Goal: Task Accomplishment & Management: Use online tool/utility

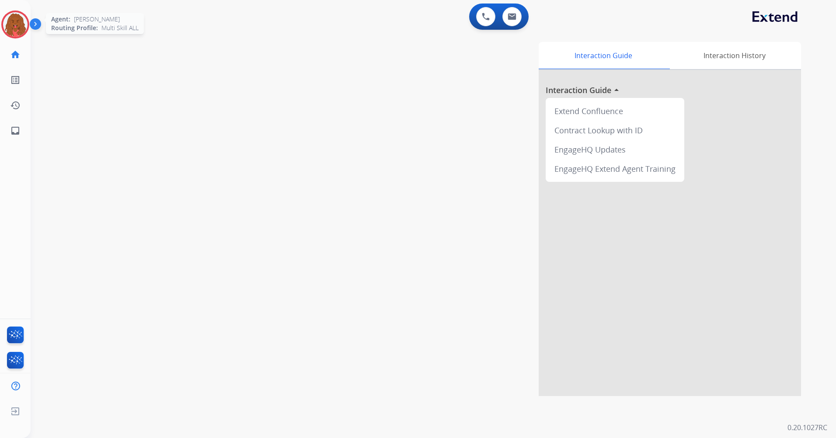
click at [21, 25] on img at bounding box center [15, 24] width 24 height 24
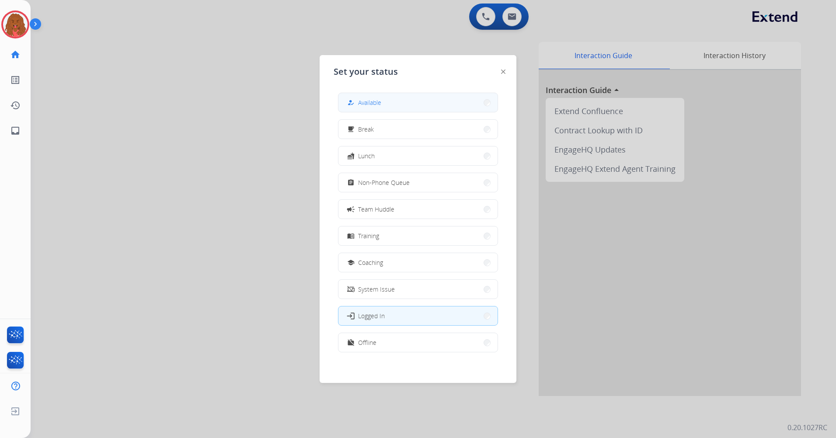
click at [402, 101] on button "how_to_reg Available" at bounding box center [417, 102] width 159 height 19
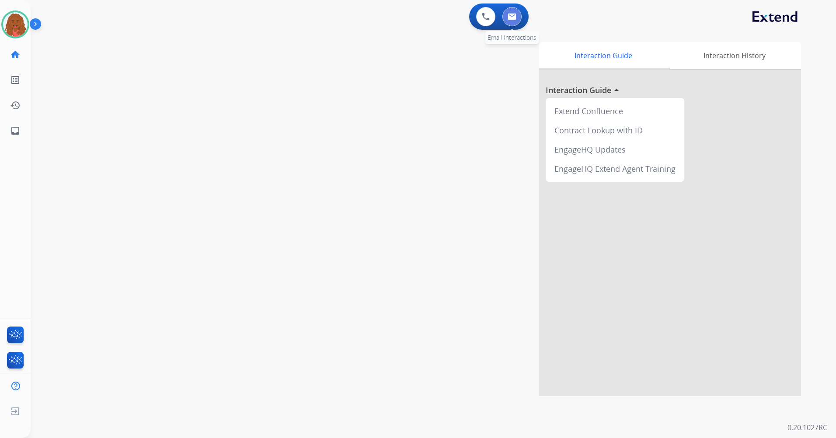
click at [511, 21] on button at bounding box center [511, 16] width 19 height 19
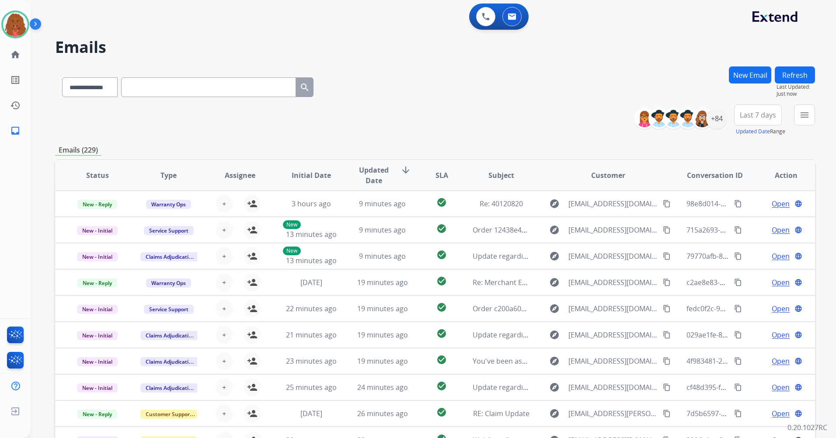
click at [779, 115] on button "Last 7 days" at bounding box center [758, 114] width 48 height 21
click at [749, 147] on div "Custom" at bounding box center [755, 146] width 48 height 13
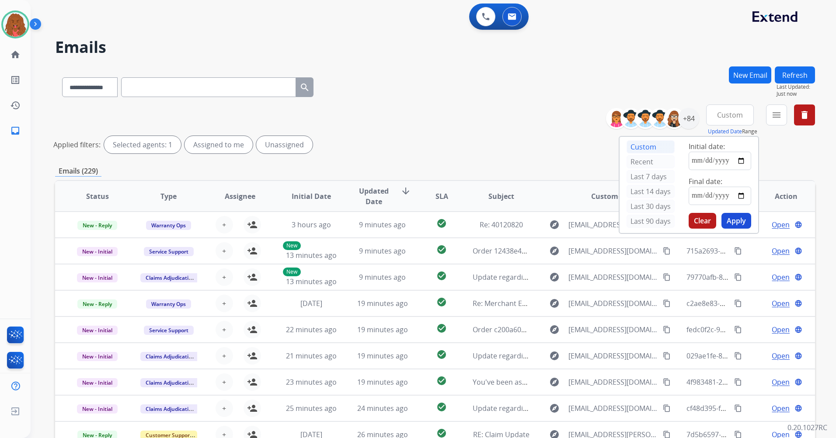
click at [741, 123] on button "Custom" at bounding box center [730, 114] width 48 height 21
click at [781, 116] on mat-icon "menu" at bounding box center [776, 115] width 10 height 10
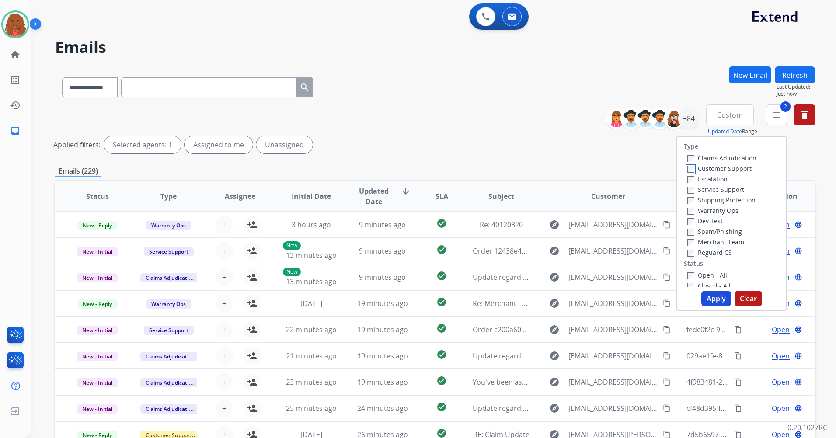
click at [684, 174] on div "Claims Adjudication Customer Support Escalation Service Support Shipping Protec…" at bounding box center [720, 205] width 73 height 105
click at [684, 170] on div "Claims Adjudication Customer Support Escalation Service Support Shipping Protec…" at bounding box center [720, 205] width 73 height 105
click at [688, 171] on div "Customer Support" at bounding box center [721, 168] width 69 height 10
click at [714, 308] on div "Type Claims Adjudication Customer Support Escalation Service Support Shipping P…" at bounding box center [731, 223] width 111 height 175
drag, startPoint x: 712, startPoint y: 290, endPoint x: 711, endPoint y: 285, distance: 5.0
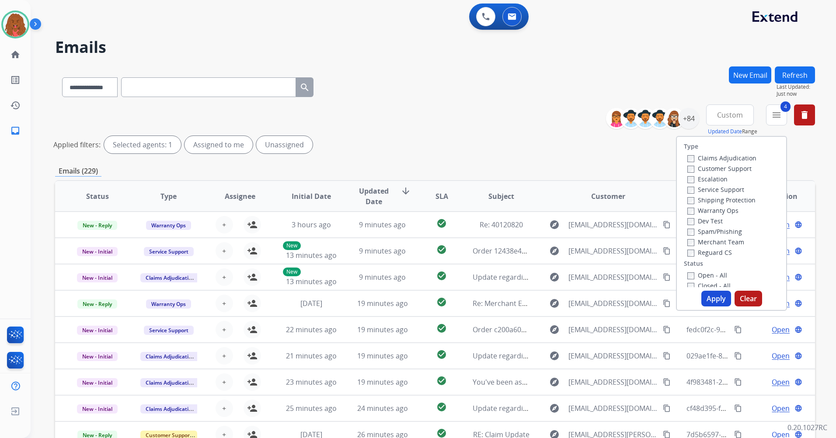
click at [711, 285] on div "Type Claims Adjudication Customer Support Escalation Service Support Shipping P…" at bounding box center [731, 223] width 111 height 175
click at [708, 295] on button "Apply" at bounding box center [716, 299] width 30 height 16
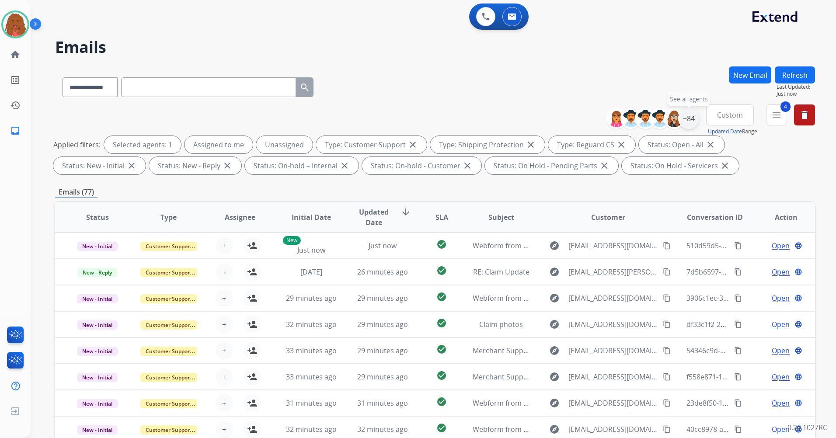
click at [686, 123] on div "+84" at bounding box center [688, 118] width 21 height 21
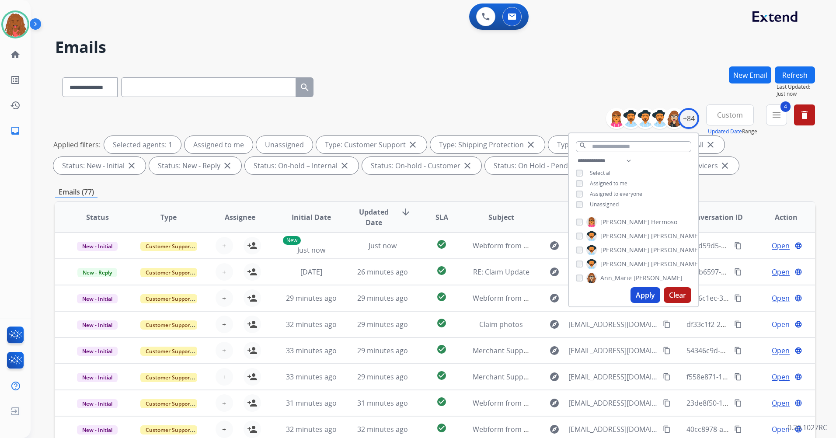
drag, startPoint x: 579, startPoint y: 200, endPoint x: 581, endPoint y: 216, distance: 15.9
click at [578, 208] on div "**********" at bounding box center [633, 184] width 129 height 56
click at [579, 197] on div "**********" at bounding box center [633, 184] width 129 height 56
drag, startPoint x: 575, startPoint y: 200, endPoint x: 581, endPoint y: 213, distance: 14.1
click at [581, 213] on div "**********" at bounding box center [633, 219] width 131 height 175
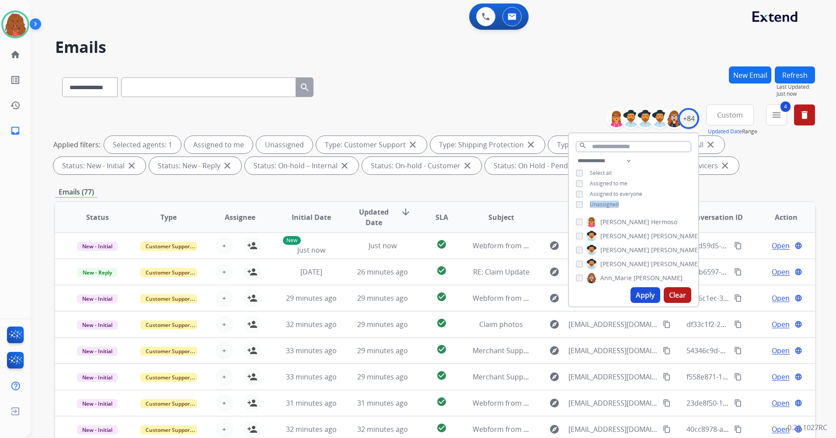
drag, startPoint x: 581, startPoint y: 213, endPoint x: 584, endPoint y: 204, distance: 9.7
click at [584, 204] on div "Unassigned" at bounding box center [597, 204] width 43 height 7
click at [654, 296] on button "Apply" at bounding box center [645, 295] width 30 height 16
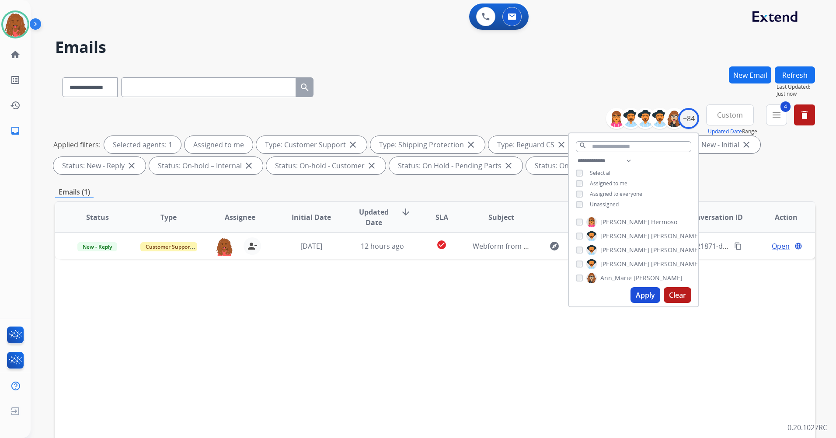
click at [410, 313] on div "Status Type Assignee Initial Date Updated Date arrow_downward SLA Subject Custo…" at bounding box center [435, 347] width 760 height 293
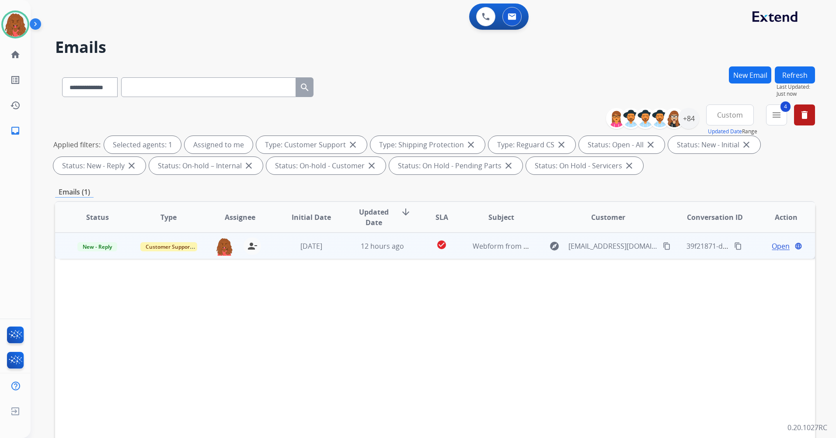
click at [775, 244] on span "Open" at bounding box center [781, 246] width 18 height 10
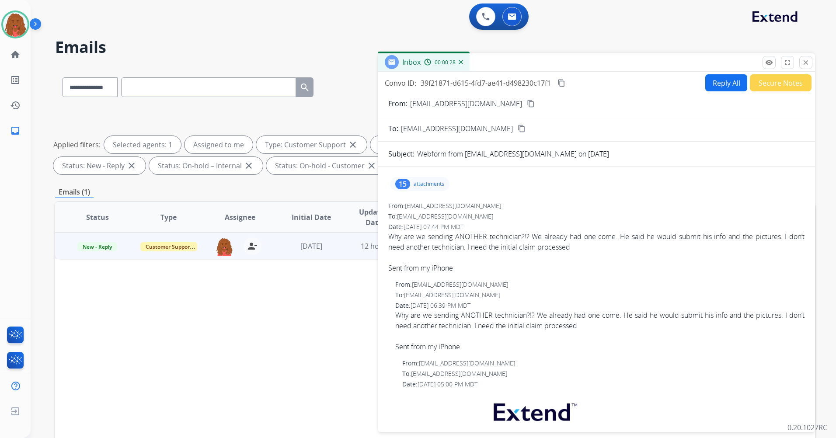
click at [527, 101] on mat-icon "content_copy" at bounding box center [531, 104] width 8 height 8
click at [793, 86] on button "Secure Notes" at bounding box center [781, 82] width 62 height 17
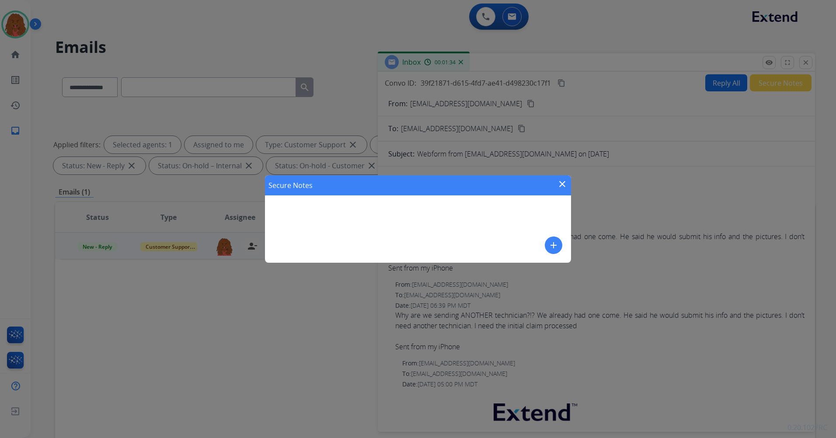
click at [553, 239] on button "add" at bounding box center [553, 244] width 17 height 17
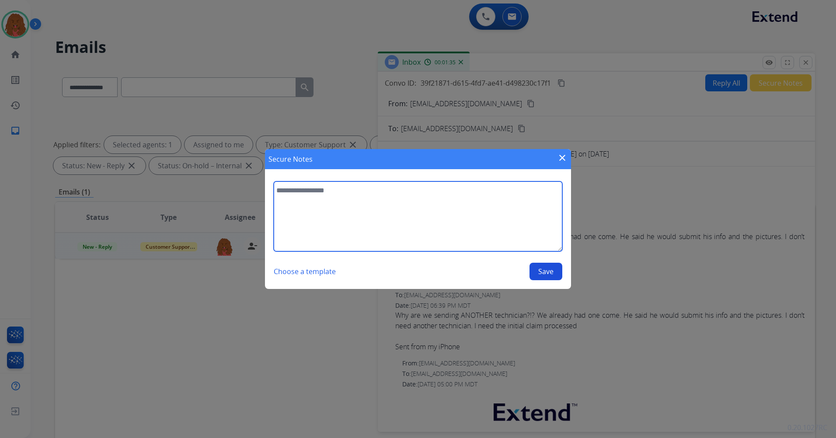
click at [479, 233] on textarea at bounding box center [418, 216] width 289 height 70
type textarea "**********"
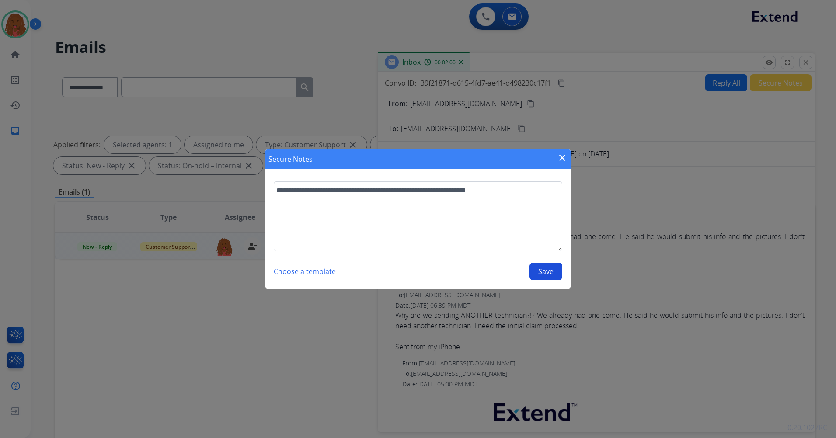
click at [544, 264] on button "Save" at bounding box center [545, 271] width 33 height 17
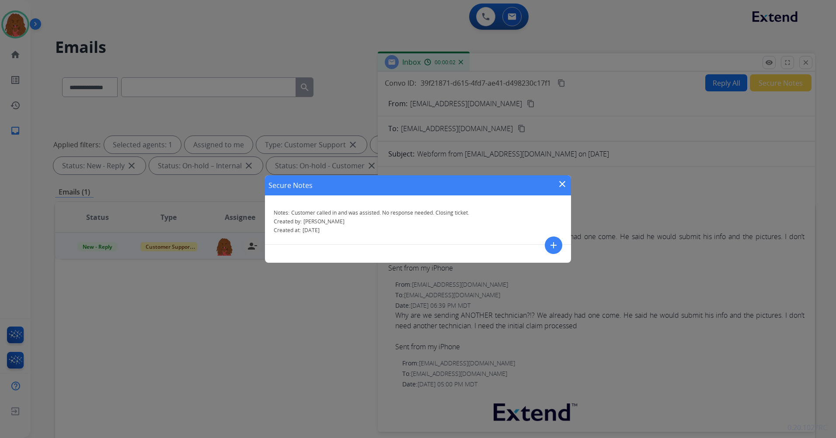
click at [564, 184] on mat-icon "close" at bounding box center [562, 184] width 10 height 10
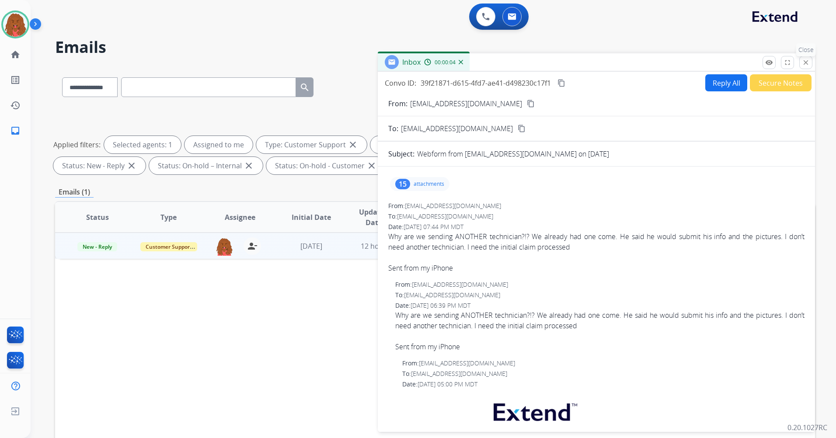
click at [803, 63] on mat-icon "close" at bounding box center [806, 63] width 8 height 8
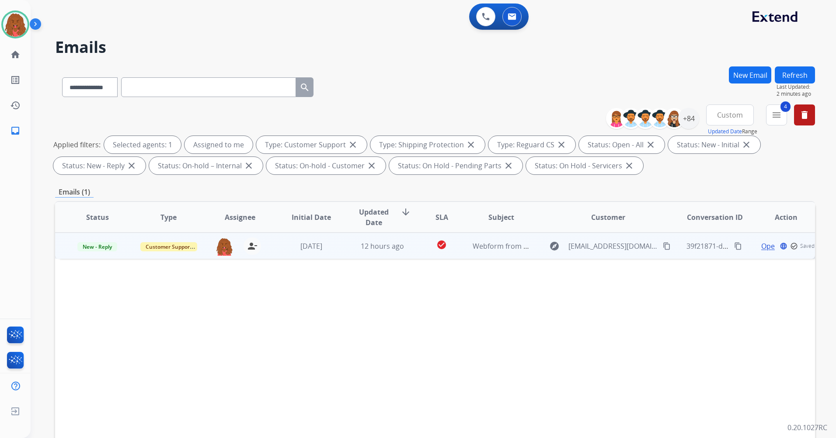
click at [156, 256] on div "Status Type Assignee Initial Date Updated Date arrow_downward SLA Subject Custo…" at bounding box center [435, 347] width 760 height 293
click at [156, 250] on span "Customer Support" at bounding box center [168, 246] width 57 height 9
click at [96, 253] on td "New - Reply" at bounding box center [90, 246] width 71 height 26
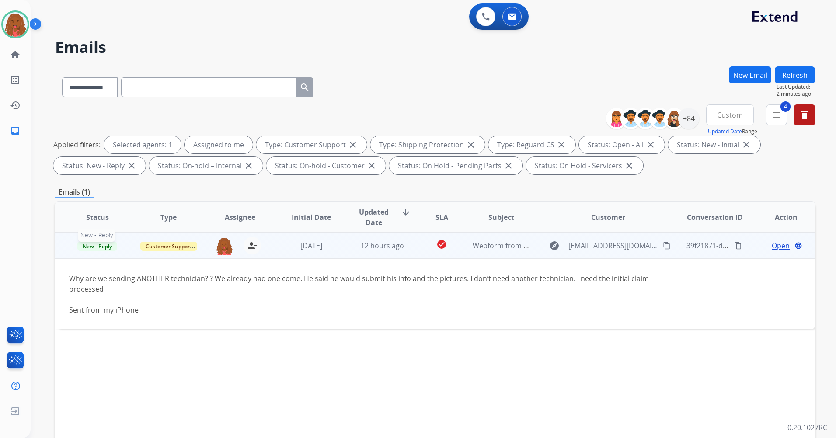
click at [100, 245] on span "New - Reply" at bounding box center [97, 246] width 40 height 9
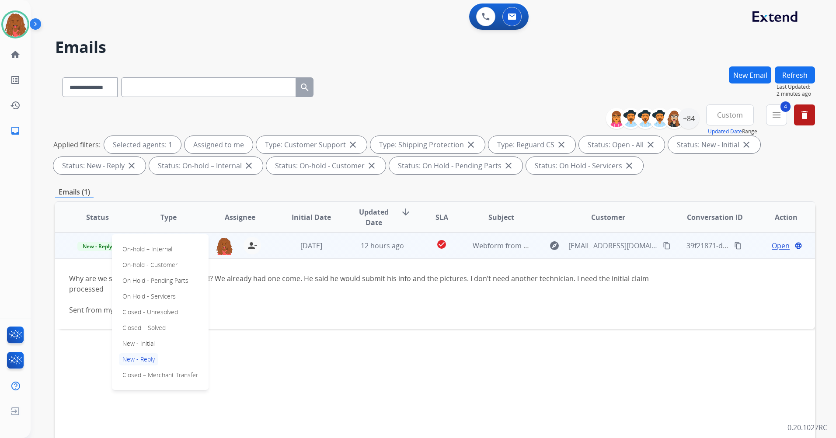
click at [150, 323] on p "Closed – Solved" at bounding box center [144, 328] width 50 height 12
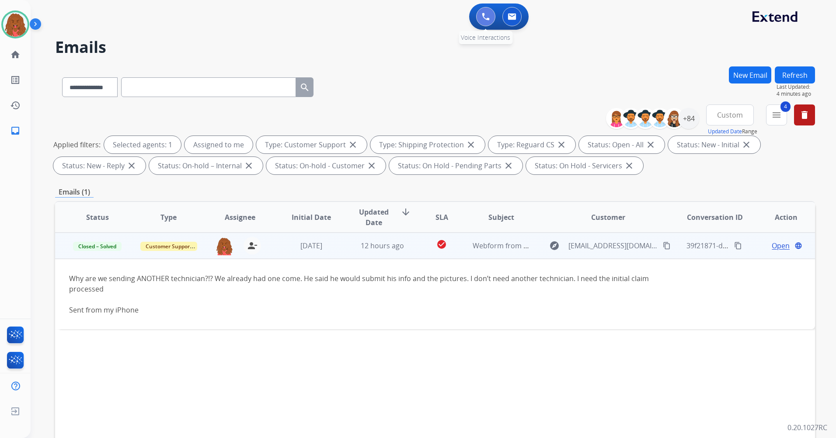
click at [484, 24] on button at bounding box center [485, 16] width 19 height 19
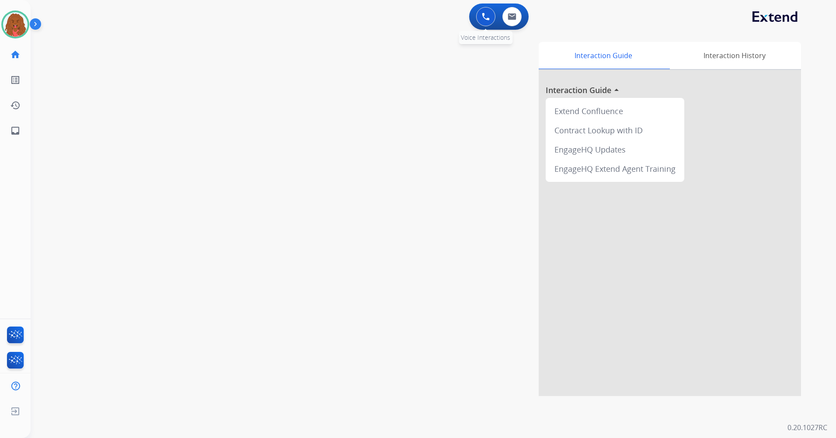
click at [490, 19] on button at bounding box center [485, 16] width 19 height 19
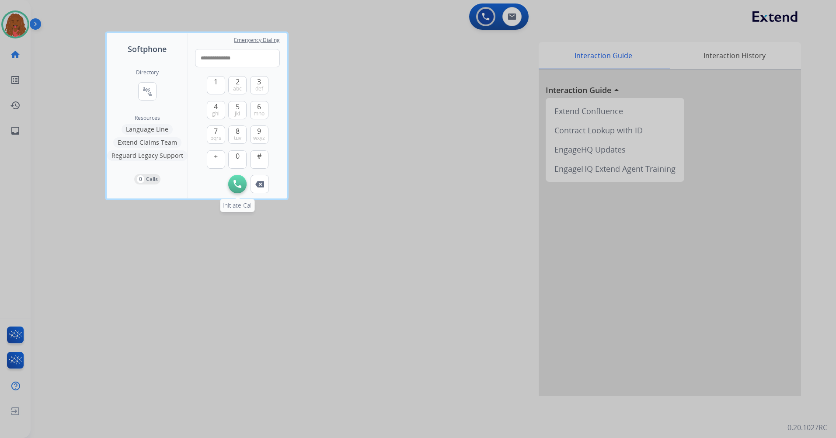
type input "**********"
click at [240, 181] on img at bounding box center [237, 184] width 8 height 8
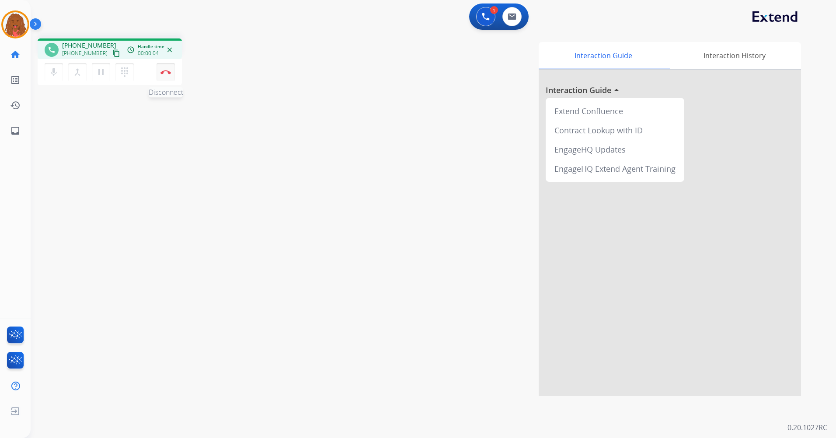
click at [169, 72] on img at bounding box center [165, 72] width 10 height 4
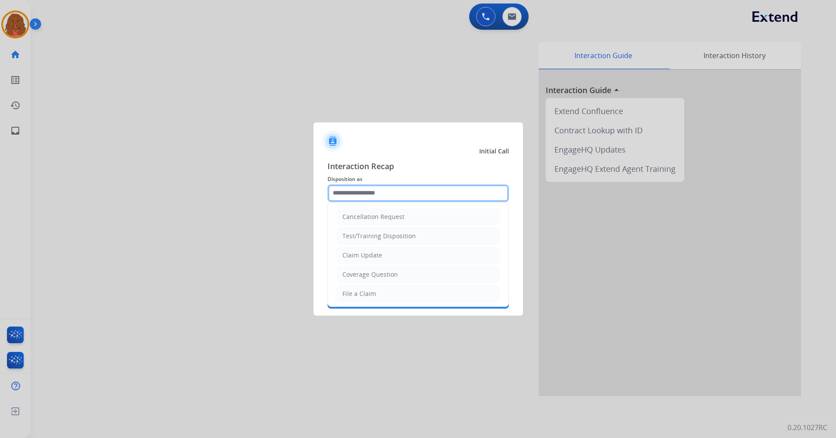
click at [389, 196] on input "text" at bounding box center [417, 192] width 181 height 17
click at [380, 257] on li "Claim Update" at bounding box center [418, 255] width 163 height 17
type input "**********"
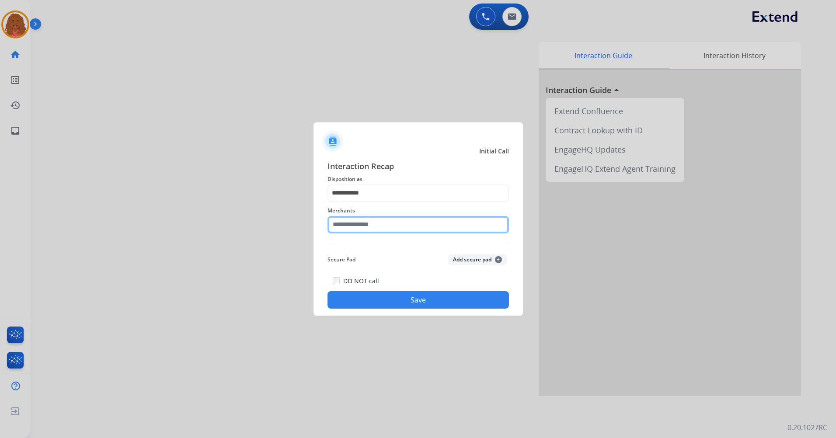
click at [371, 227] on input "text" at bounding box center [417, 224] width 181 height 17
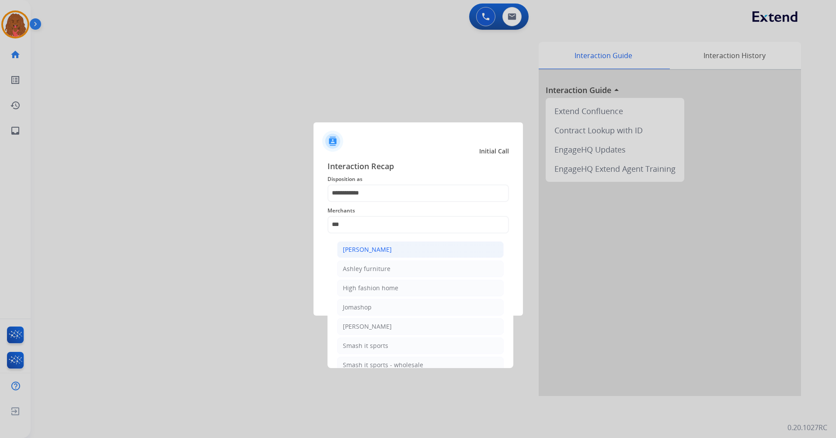
click at [420, 254] on li "[PERSON_NAME]" at bounding box center [420, 249] width 167 height 17
type input "**********"
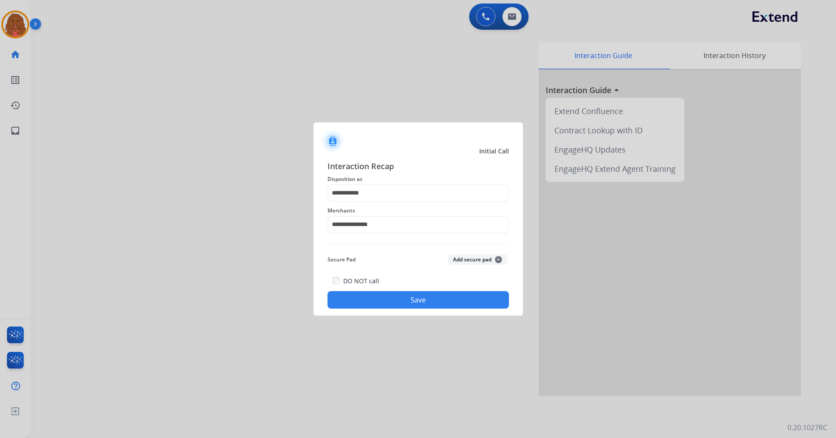
click at [412, 304] on button "Save" at bounding box center [417, 299] width 181 height 17
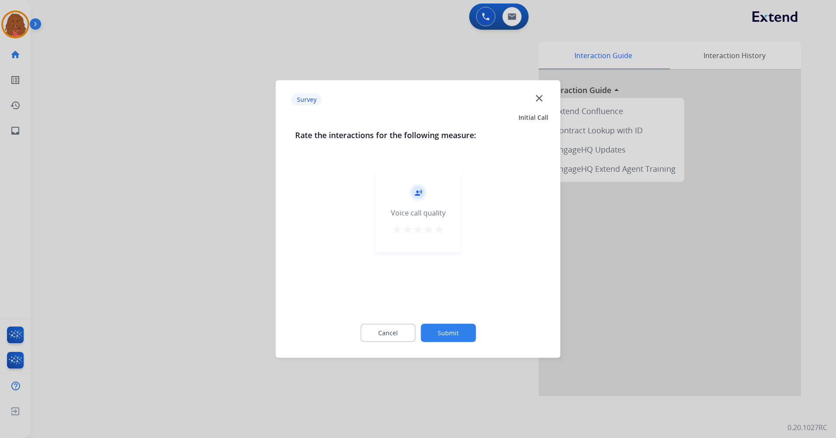
click at [448, 335] on button "Submit" at bounding box center [448, 333] width 55 height 18
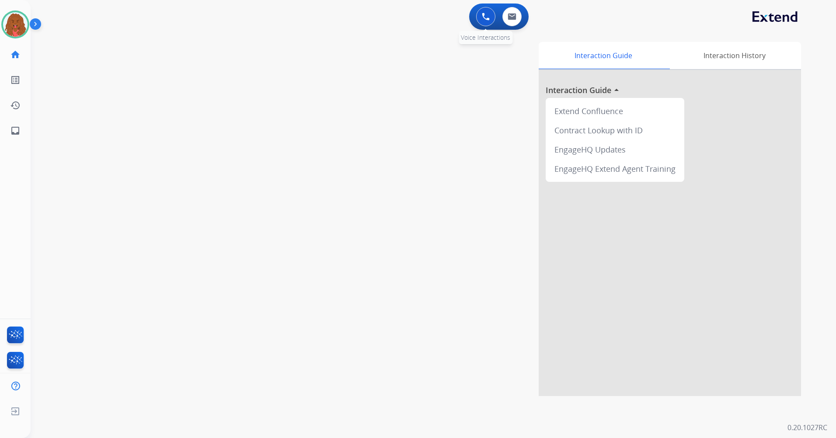
click at [487, 20] on img at bounding box center [486, 17] width 8 height 8
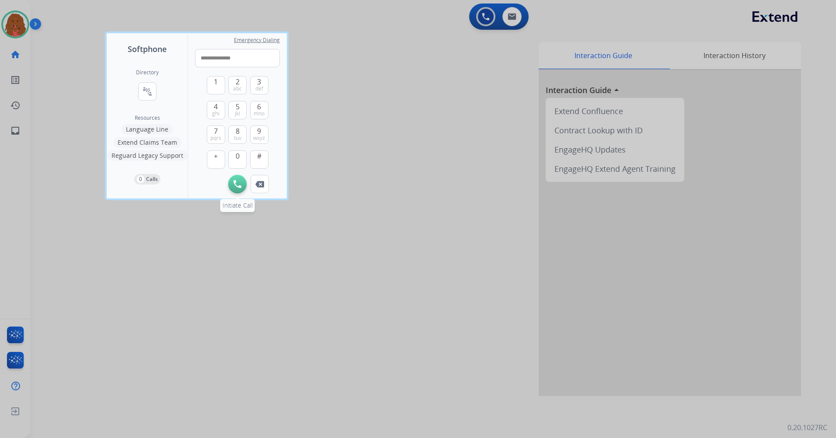
type input "**********"
click at [233, 186] on img at bounding box center [237, 184] width 8 height 8
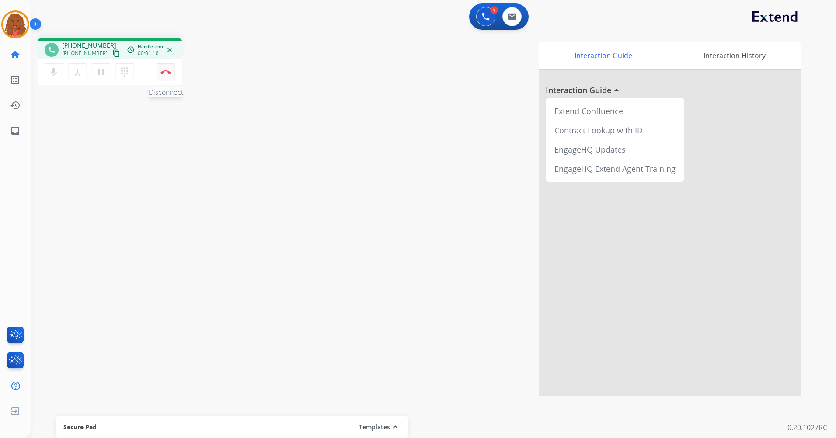
click at [166, 74] on button "Disconnect" at bounding box center [165, 72] width 18 height 18
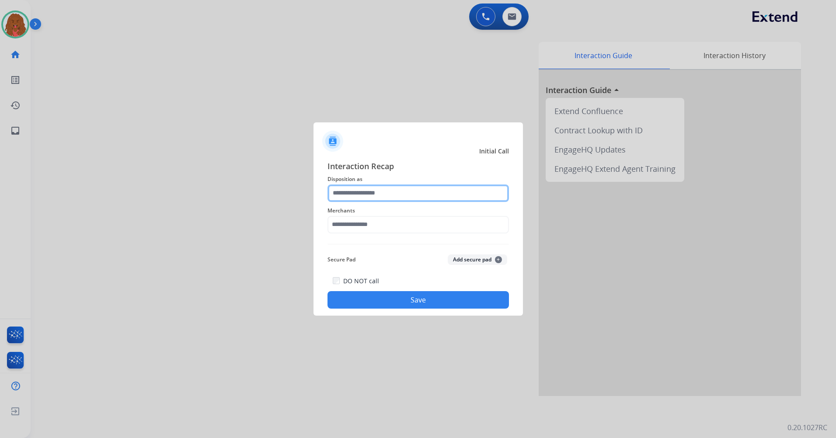
click at [409, 199] on input "text" at bounding box center [417, 192] width 181 height 17
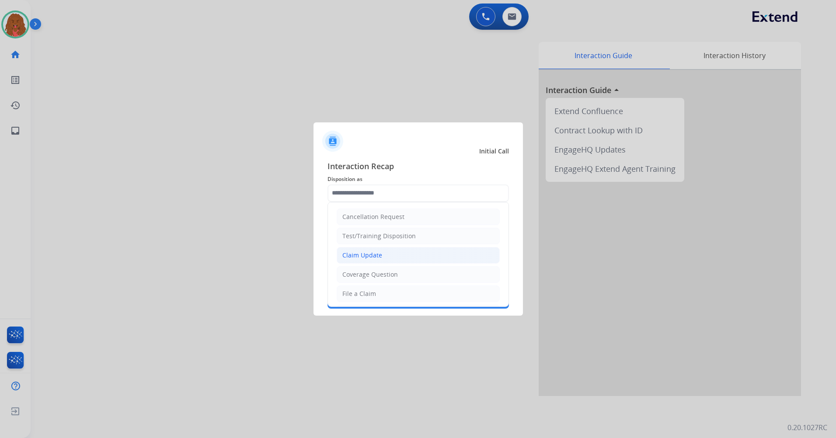
click at [379, 254] on div "Claim Update" at bounding box center [362, 255] width 40 height 9
type input "**********"
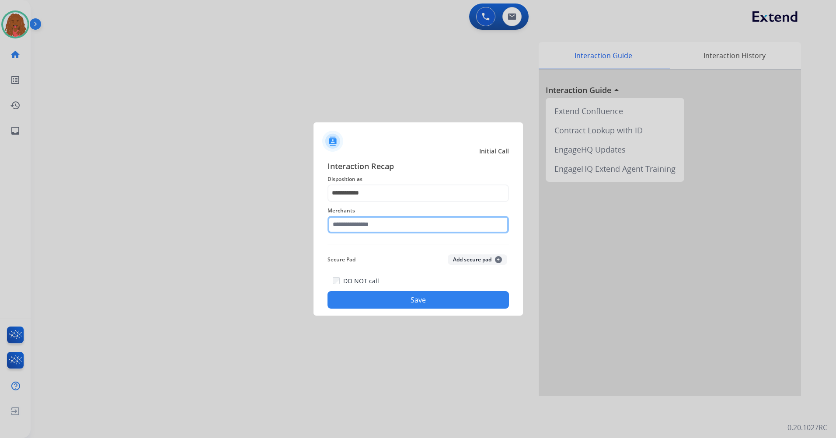
click at [386, 228] on input "text" at bounding box center [417, 224] width 181 height 17
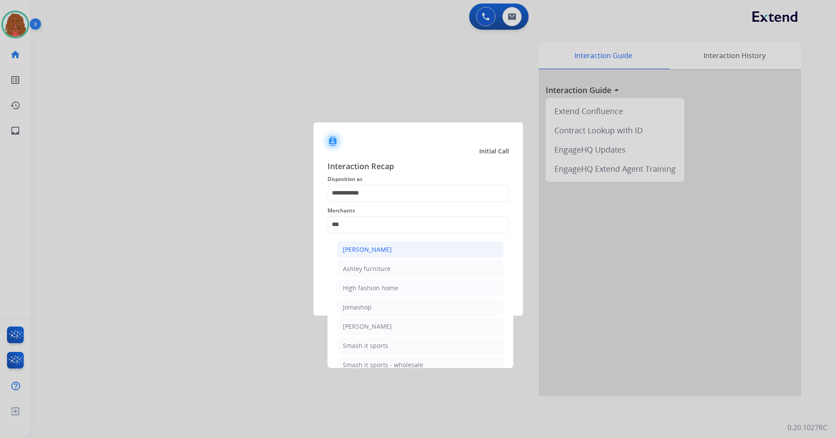
click at [384, 254] on li "[PERSON_NAME]" at bounding box center [420, 249] width 167 height 17
type input "**********"
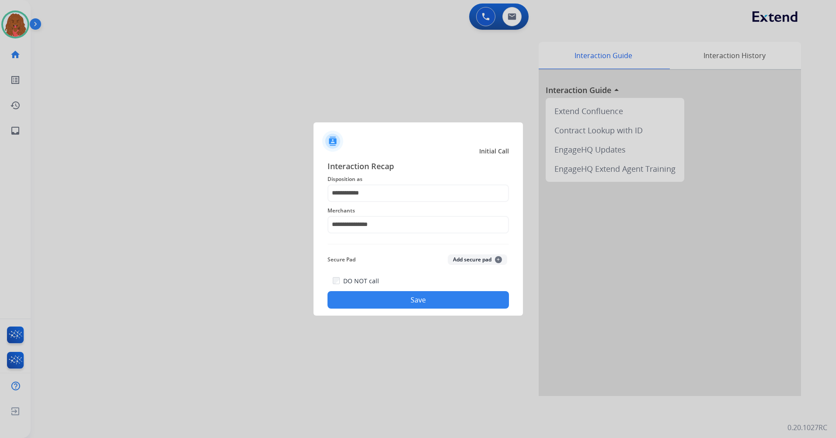
click at [424, 298] on button "Save" at bounding box center [417, 299] width 181 height 17
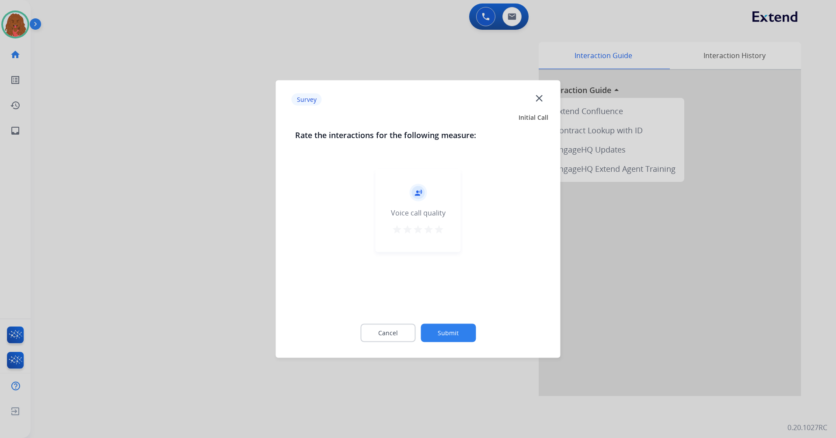
click at [449, 334] on button "Submit" at bounding box center [448, 333] width 55 height 18
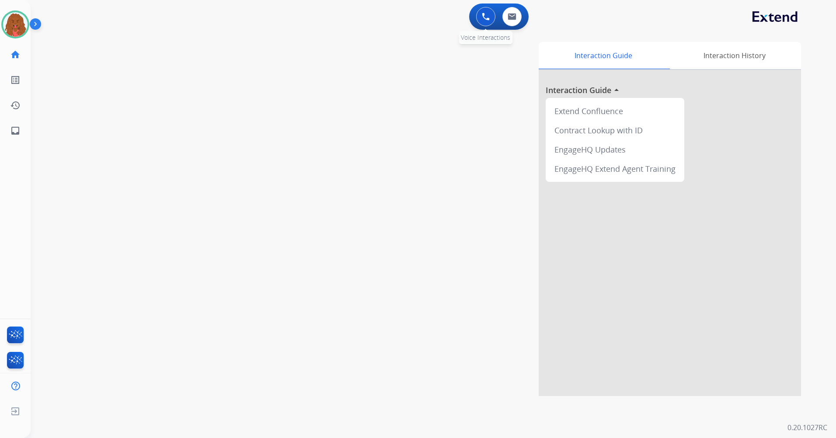
click at [483, 13] on img at bounding box center [486, 17] width 8 height 8
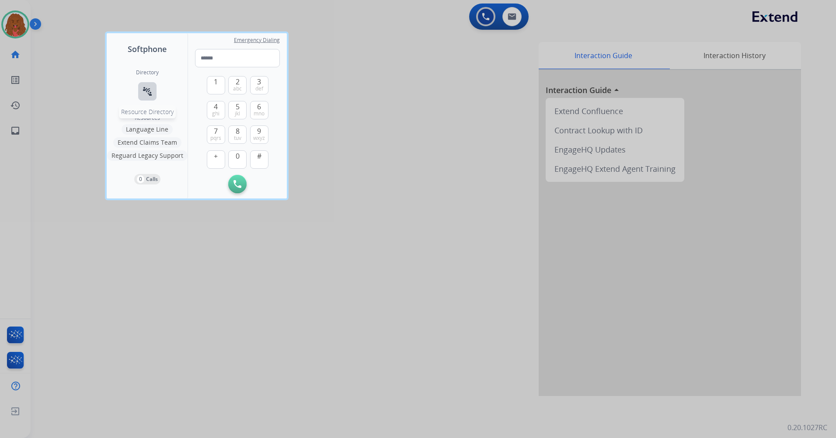
click at [147, 95] on mat-icon "connect_without_contact" at bounding box center [147, 91] width 10 height 10
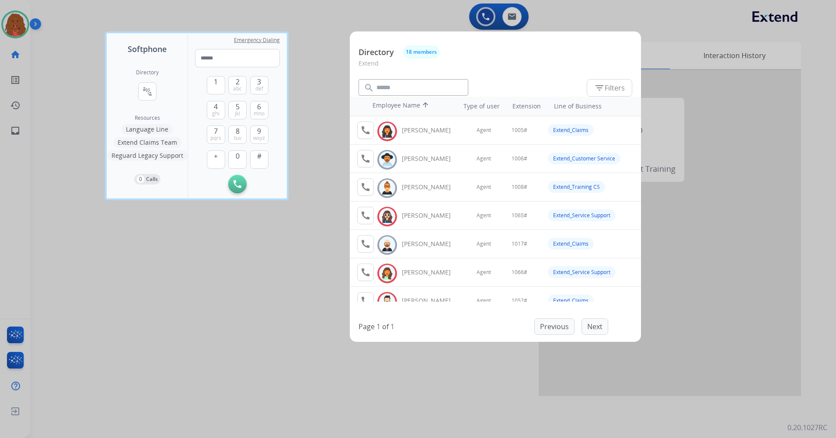
click at [342, 85] on div at bounding box center [418, 219] width 836 height 438
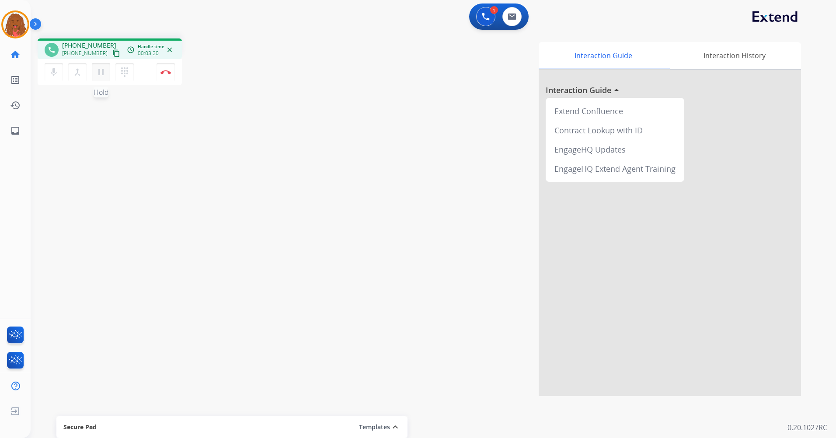
click at [105, 77] on mat-icon "pause" at bounding box center [101, 72] width 10 height 10
click at [104, 75] on mat-icon "play_arrow" at bounding box center [101, 72] width 10 height 10
click at [174, 73] on button "Disconnect" at bounding box center [165, 72] width 18 height 18
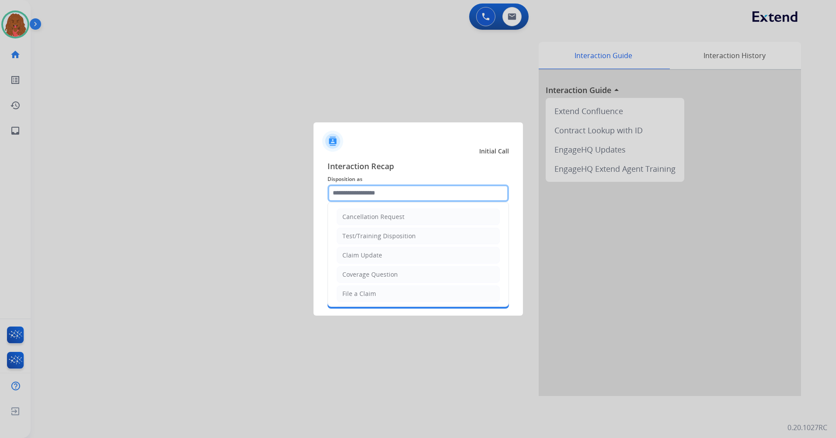
click at [400, 188] on input "text" at bounding box center [417, 192] width 181 height 17
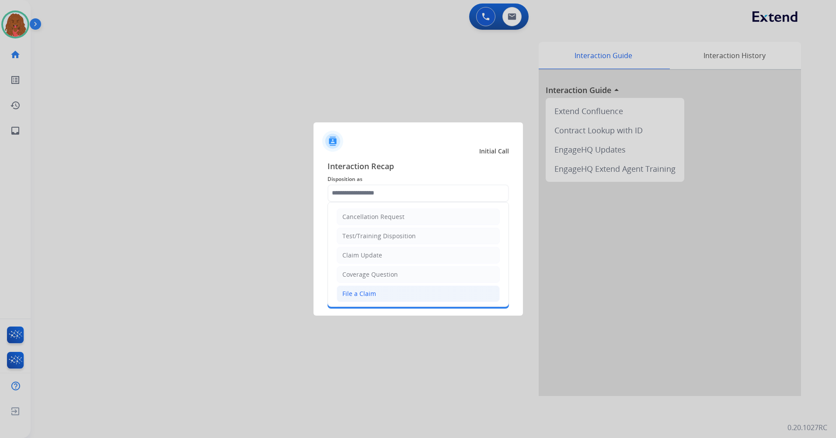
click at [380, 293] on li "File a Claim" at bounding box center [418, 293] width 163 height 17
type input "**********"
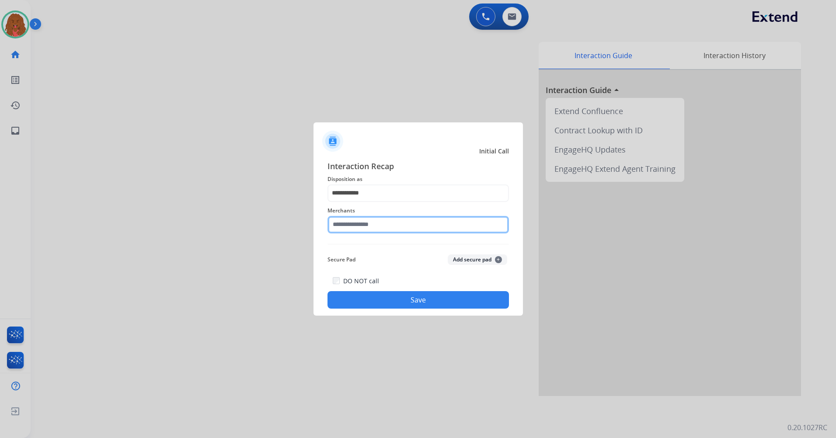
click at [383, 232] on input "text" at bounding box center [417, 224] width 181 height 17
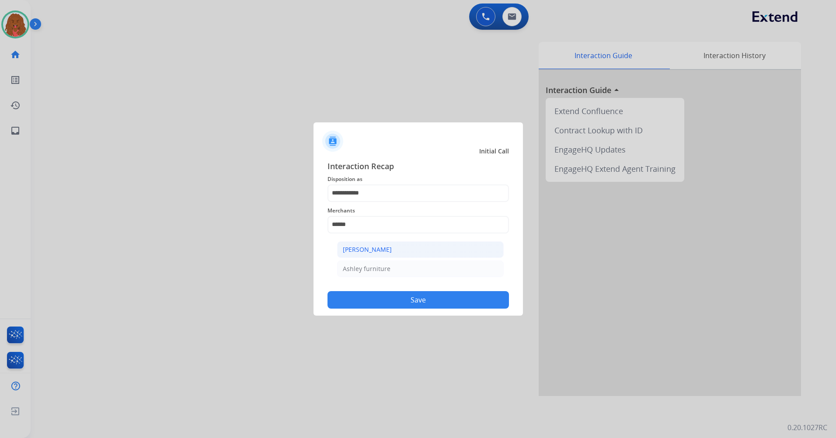
click at [375, 256] on li "[PERSON_NAME]" at bounding box center [420, 249] width 167 height 17
type input "**********"
click at [401, 298] on button "Save" at bounding box center [417, 299] width 181 height 17
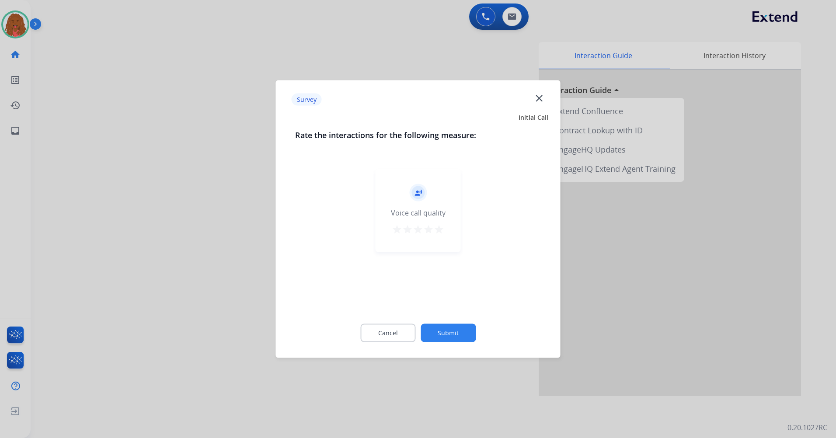
click at [460, 336] on button "Submit" at bounding box center [448, 333] width 55 height 18
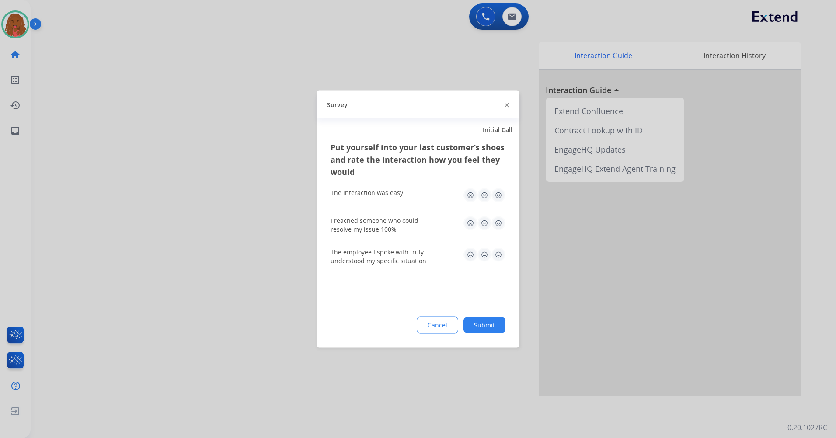
click at [492, 317] on button "Submit" at bounding box center [484, 325] width 42 height 16
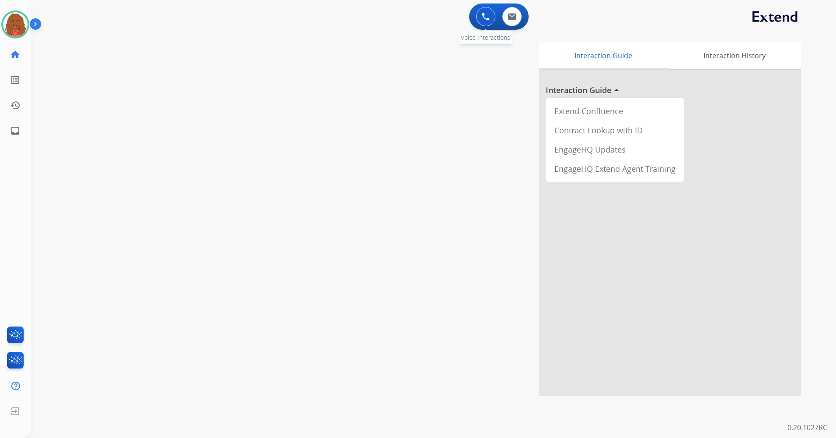
click at [483, 17] on img at bounding box center [486, 17] width 8 height 8
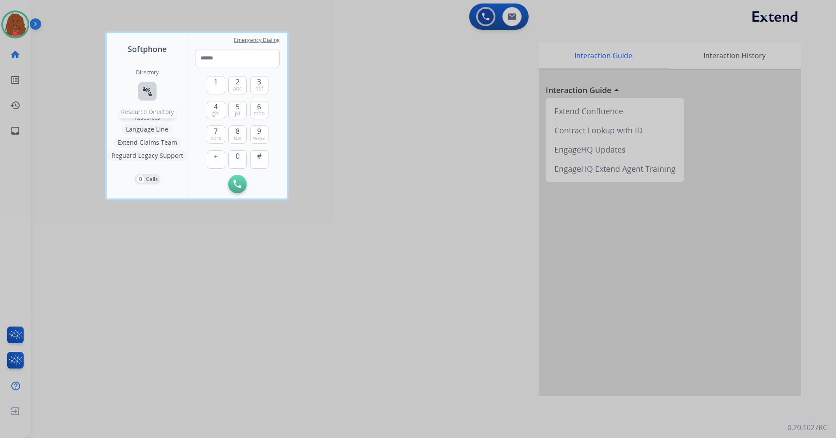
click at [153, 95] on button "connect_without_contact Resource Directory" at bounding box center [147, 91] width 18 height 18
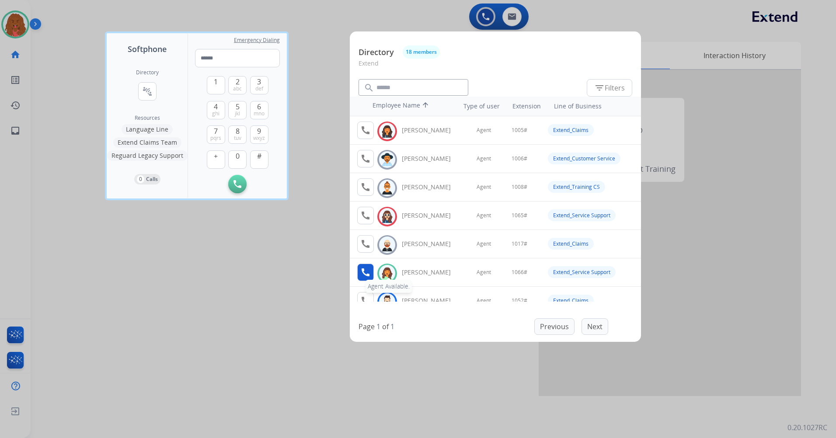
click at [365, 272] on mat-icon "call" at bounding box center [365, 272] width 10 height 10
drag, startPoint x: 221, startPoint y: 85, endPoint x: 229, endPoint y: 118, distance: 33.6
click at [221, 86] on button "1" at bounding box center [216, 85] width 18 height 18
drag, startPoint x: 241, startPoint y: 159, endPoint x: 243, endPoint y: 145, distance: 13.7
click at [241, 158] on button "0" at bounding box center [237, 159] width 18 height 18
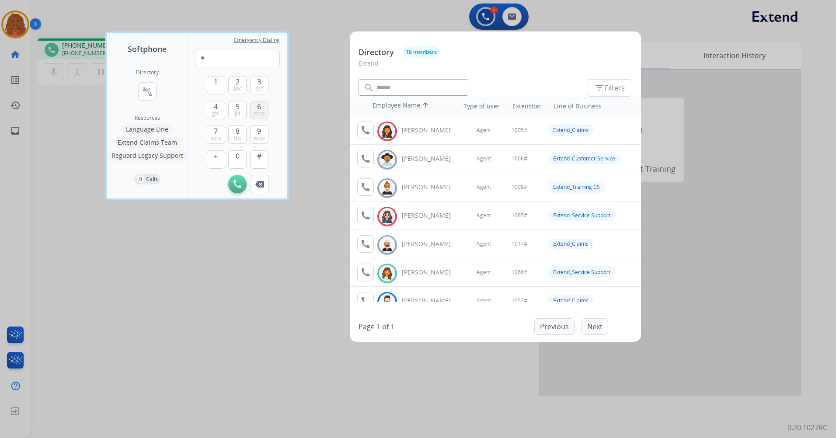
click at [257, 115] on span "mno" at bounding box center [259, 113] width 11 height 7
type input "****"
click at [748, 266] on div at bounding box center [418, 219] width 836 height 438
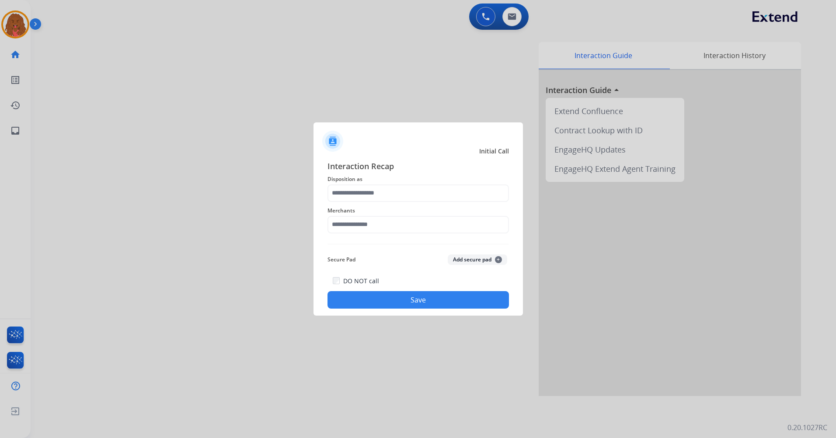
click at [167, 75] on div at bounding box center [418, 219] width 836 height 438
click at [396, 205] on div "Merchants" at bounding box center [417, 219] width 181 height 35
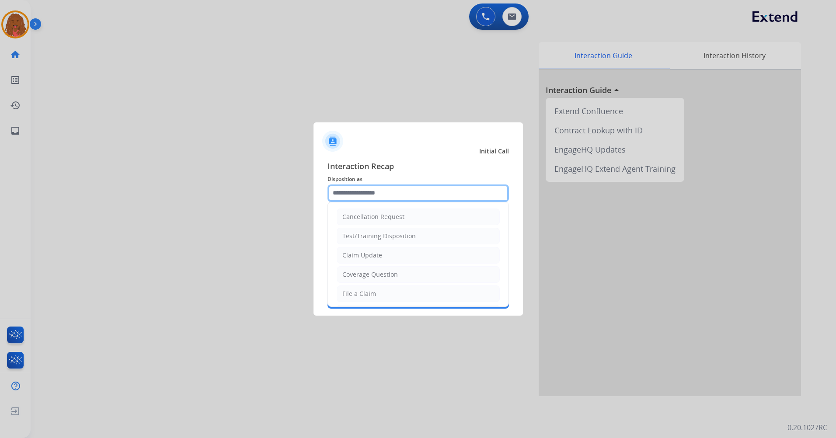
click at [392, 191] on input "text" at bounding box center [417, 192] width 181 height 17
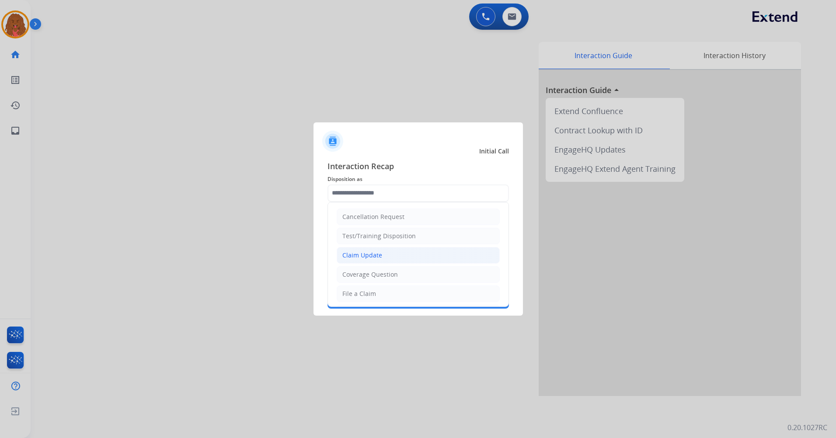
click at [381, 257] on li "Claim Update" at bounding box center [418, 255] width 163 height 17
type input "**********"
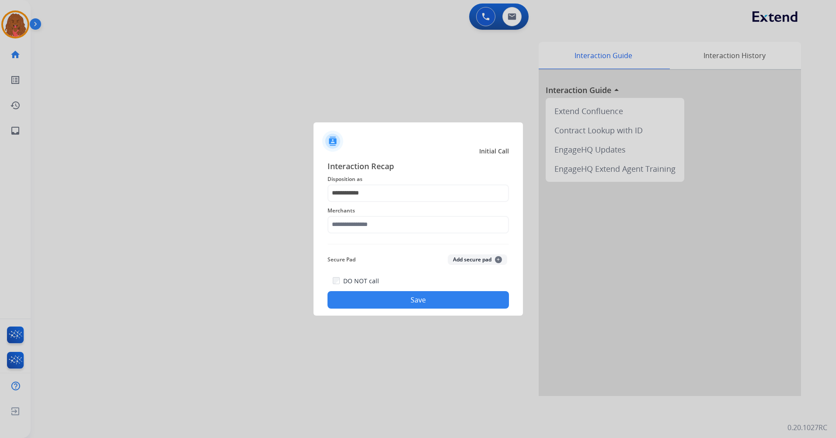
click at [379, 282] on div "DO NOT call Save" at bounding box center [417, 291] width 181 height 33
click at [371, 230] on input "text" at bounding box center [417, 224] width 181 height 17
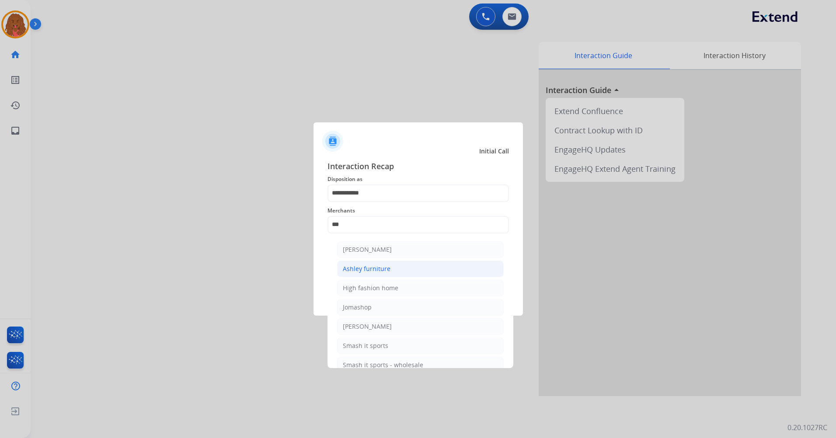
click at [406, 271] on li "Ashley furniture" at bounding box center [420, 269] width 167 height 17
type input "**********"
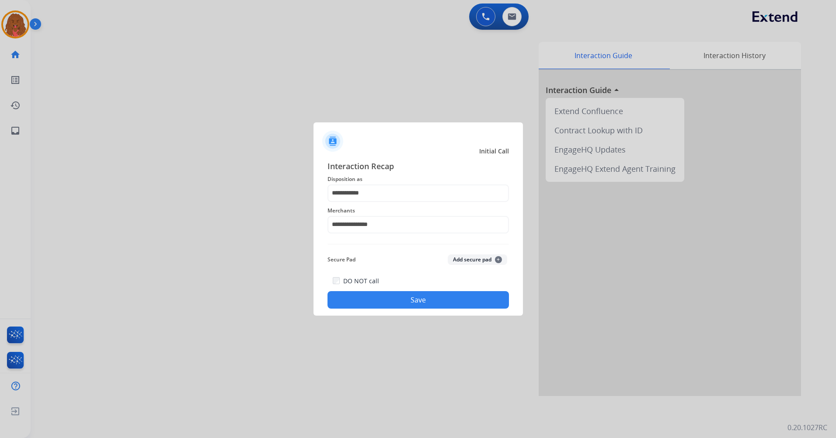
click at [403, 299] on button "Save" at bounding box center [417, 299] width 181 height 17
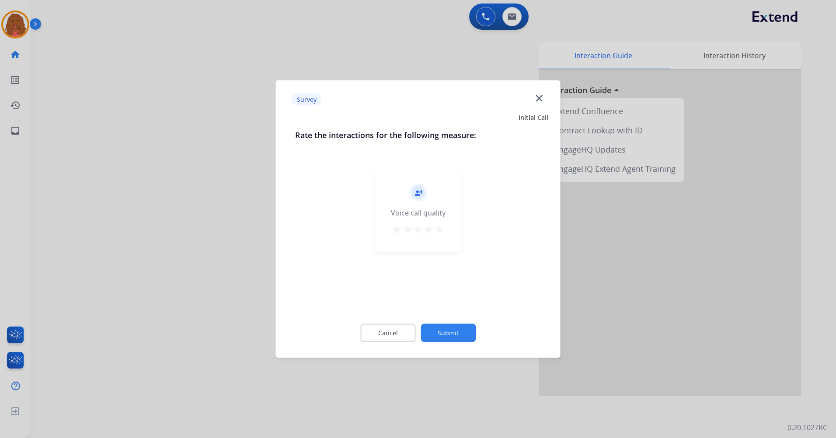
click at [453, 329] on button "Submit" at bounding box center [448, 333] width 55 height 18
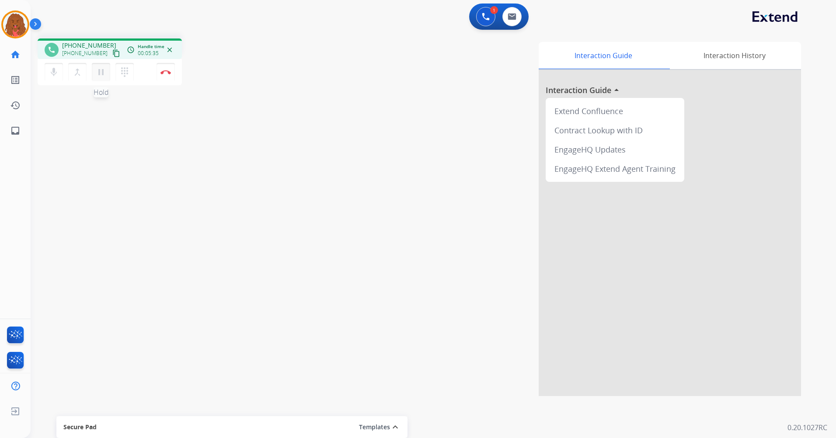
click at [100, 68] on mat-icon "pause" at bounding box center [101, 72] width 10 height 10
click at [97, 69] on mat-icon "play_arrow" at bounding box center [101, 72] width 10 height 10
click at [115, 73] on div "mic Mute merge_type Bridge pause Hold dialpad Dialpad" at bounding box center [92, 72] width 94 height 18
click at [120, 70] on mat-icon "dialpad" at bounding box center [124, 72] width 10 height 10
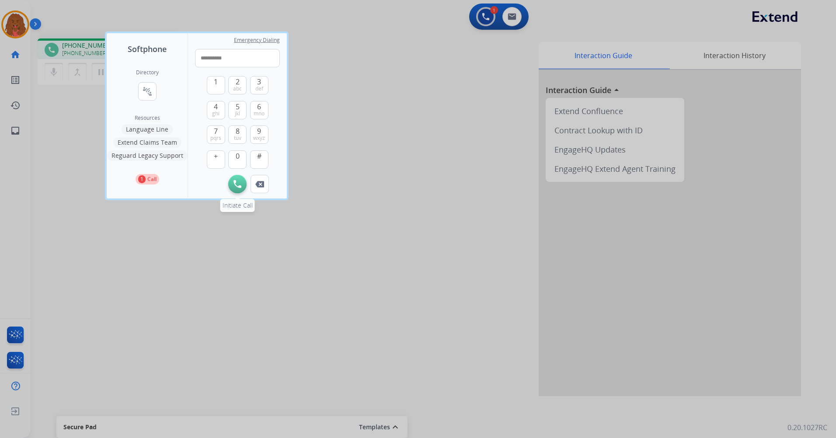
type input "**********"
click at [233, 188] on button "Initiate Call" at bounding box center [237, 184] width 18 height 18
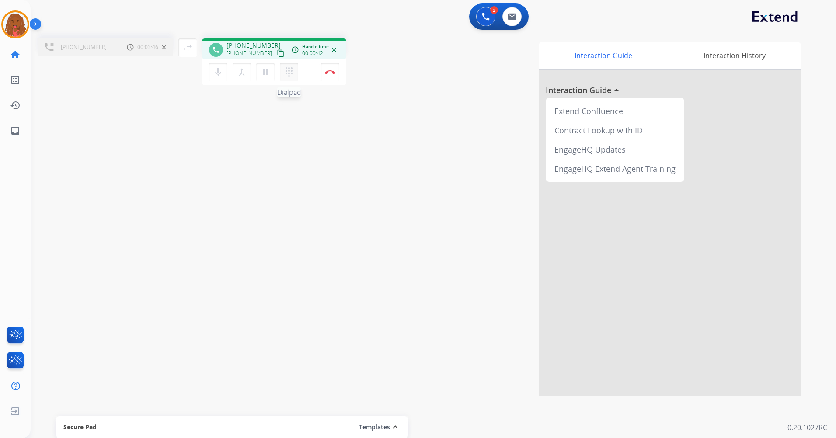
click at [291, 76] on mat-icon "dialpad" at bounding box center [289, 72] width 10 height 10
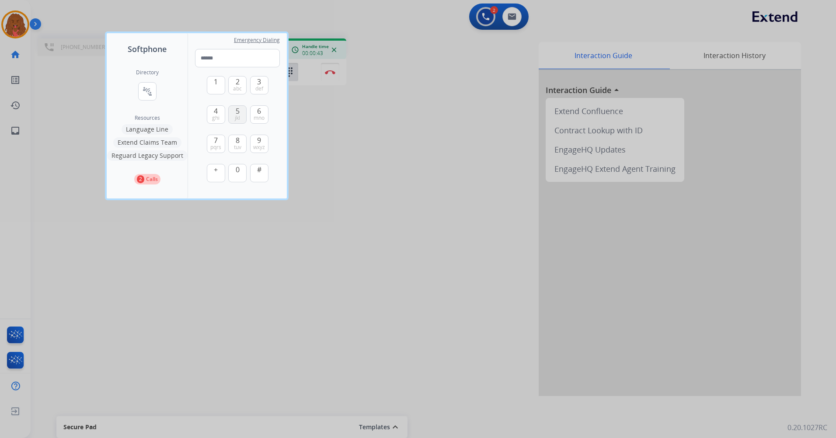
click at [241, 117] on button "5 jkl" at bounding box center [237, 114] width 18 height 18
click at [239, 174] on span "0" at bounding box center [238, 169] width 4 height 10
click at [237, 174] on span "0" at bounding box center [238, 169] width 4 height 10
type input "***"
click at [314, 158] on div at bounding box center [418, 219] width 836 height 438
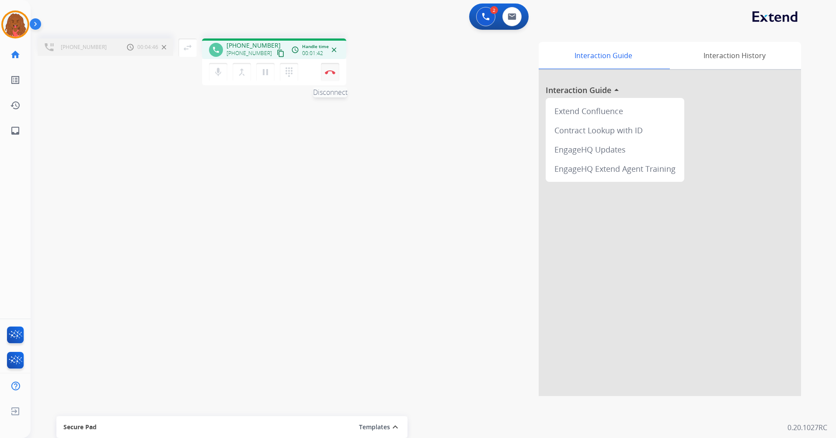
click at [323, 68] on button "Disconnect" at bounding box center [330, 72] width 18 height 18
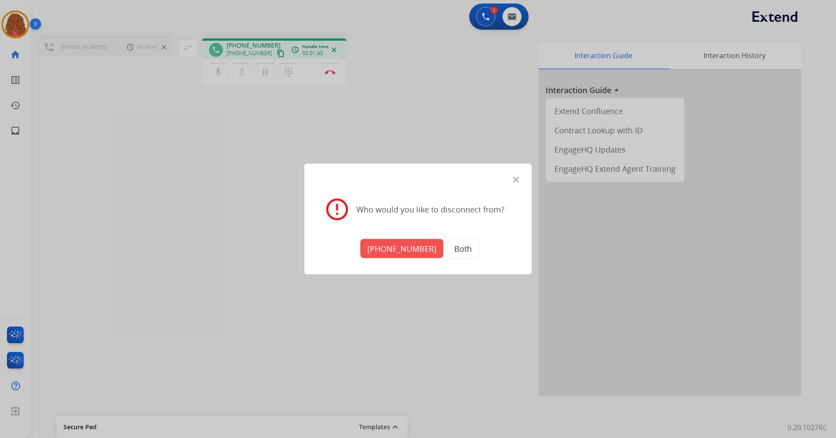
click at [410, 244] on button "[PHONE_NUMBER]" at bounding box center [401, 248] width 83 height 19
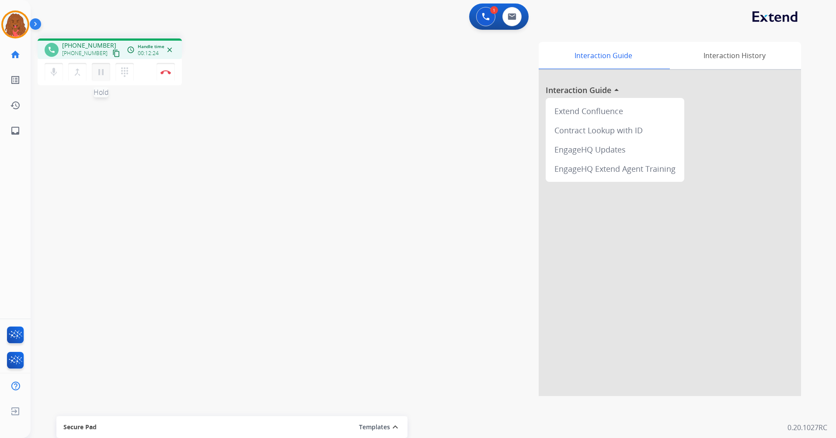
click at [107, 76] on button "pause Hold" at bounding box center [101, 72] width 18 height 18
click at [125, 75] on mat-icon "dialpad" at bounding box center [124, 72] width 10 height 10
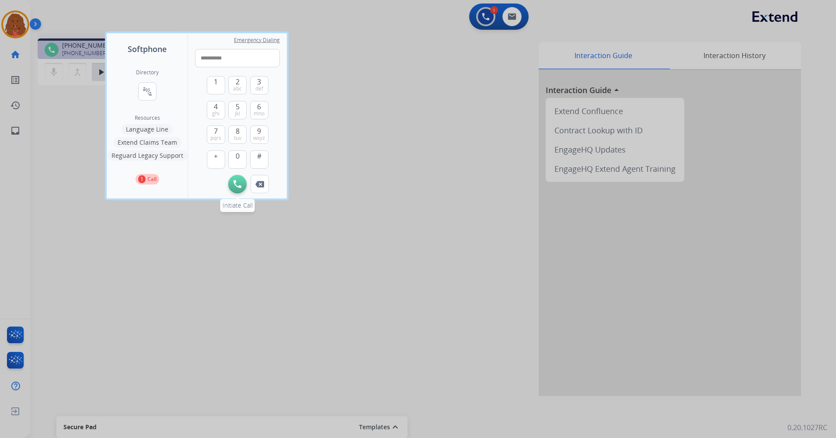
type input "**********"
click at [241, 185] on img at bounding box center [237, 184] width 8 height 8
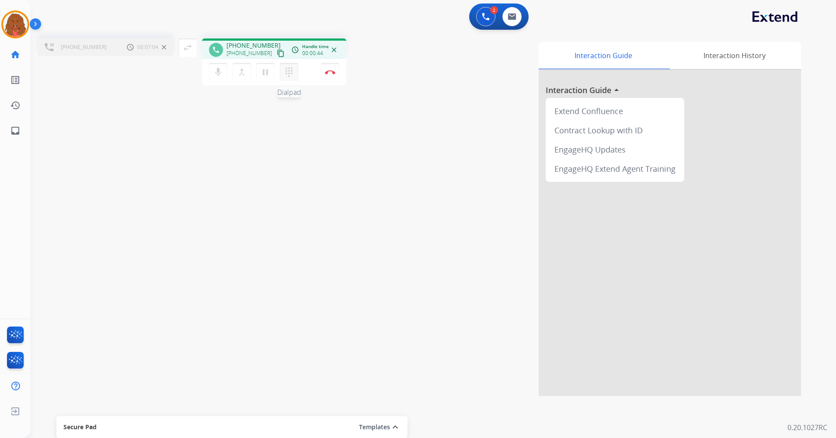
click at [286, 67] on mat-icon "dialpad" at bounding box center [289, 72] width 10 height 10
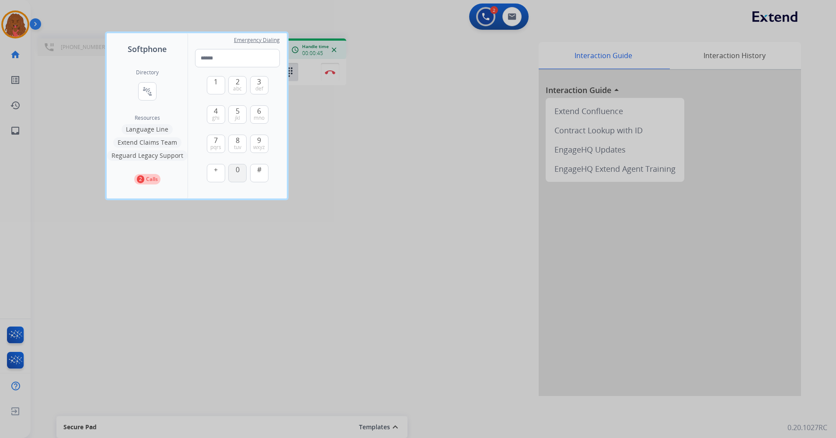
click at [236, 174] on span "0" at bounding box center [238, 169] width 4 height 10
type input "*"
drag, startPoint x: 209, startPoint y: 215, endPoint x: 217, endPoint y: 196, distance: 20.0
click at [211, 214] on div at bounding box center [418, 219] width 836 height 438
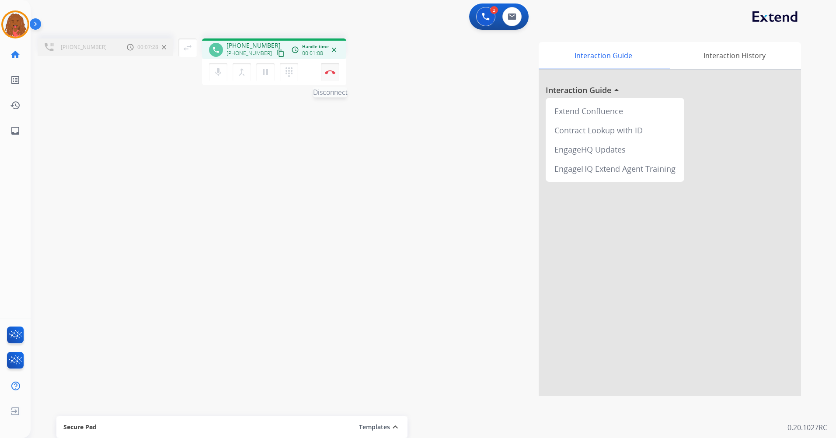
click at [332, 67] on button "Disconnect" at bounding box center [330, 72] width 18 height 18
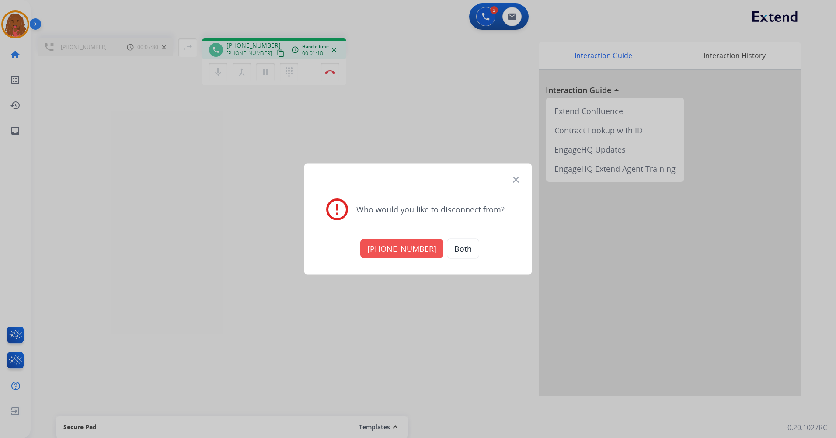
click at [394, 243] on button "[PHONE_NUMBER]" at bounding box center [401, 248] width 83 height 19
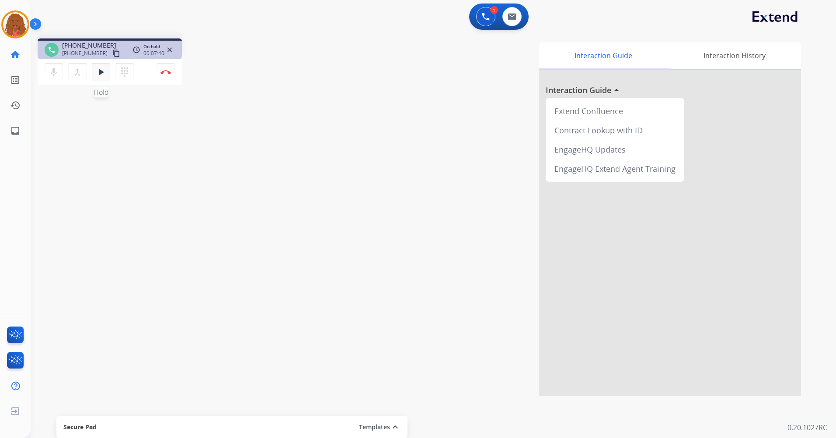
click at [97, 67] on mat-icon "play_arrow" at bounding box center [101, 72] width 10 height 10
click at [161, 70] on button "Disconnect" at bounding box center [165, 72] width 18 height 18
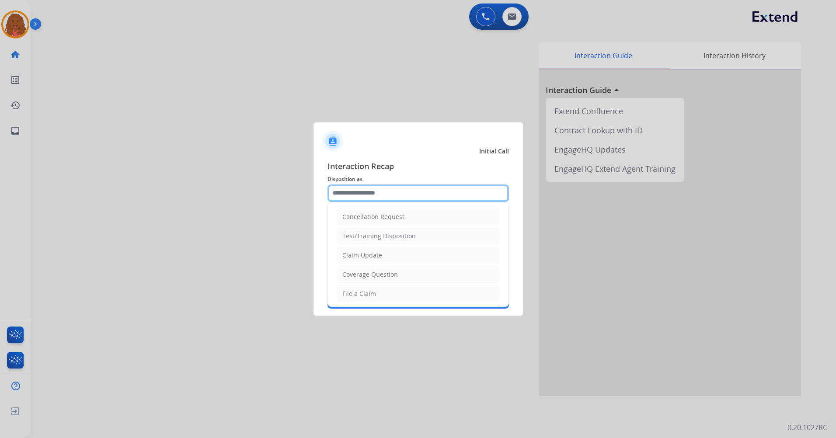
click at [452, 194] on input "text" at bounding box center [417, 192] width 181 height 17
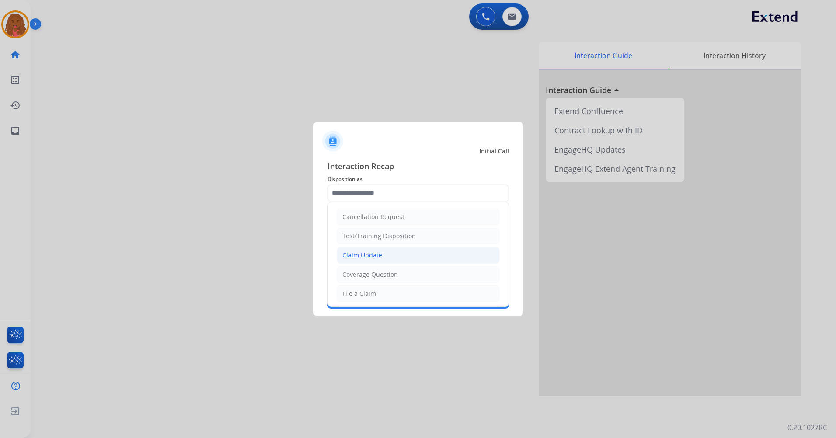
click at [375, 254] on div "Claim Update" at bounding box center [362, 255] width 40 height 9
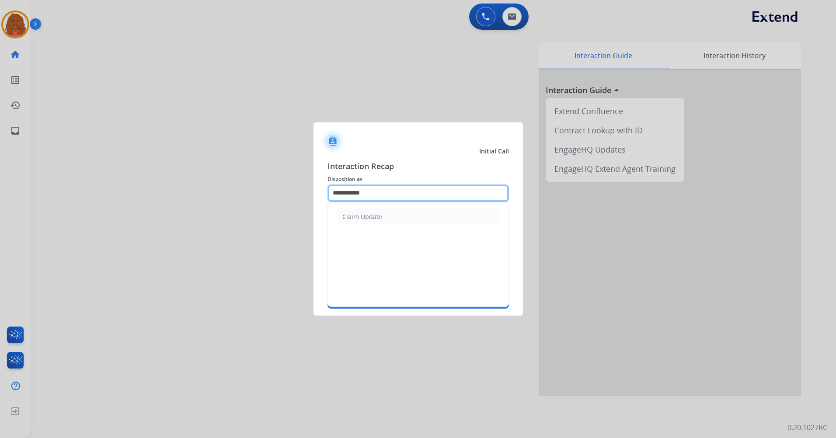
click at [386, 198] on input "**********" at bounding box center [417, 192] width 181 height 17
drag, startPoint x: 320, startPoint y: 188, endPoint x: 64, endPoint y: 153, distance: 258.0
click at [0, 153] on app-contact-recap-modal "**********" at bounding box center [0, 219] width 0 height 438
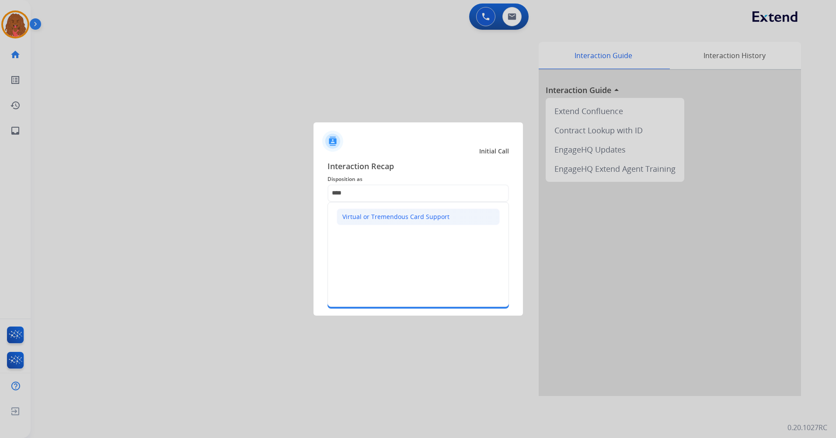
click at [459, 211] on li "Virtual or Tremendous Card Support" at bounding box center [418, 217] width 163 height 17
type input "**********"
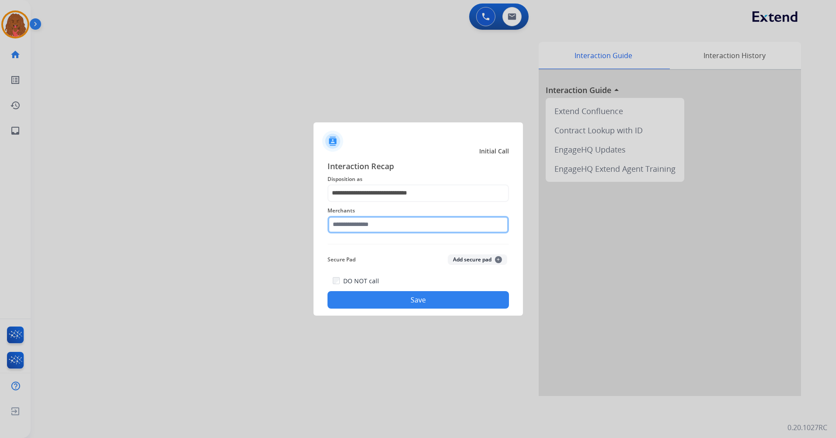
click at [452, 228] on input "text" at bounding box center [417, 224] width 181 height 17
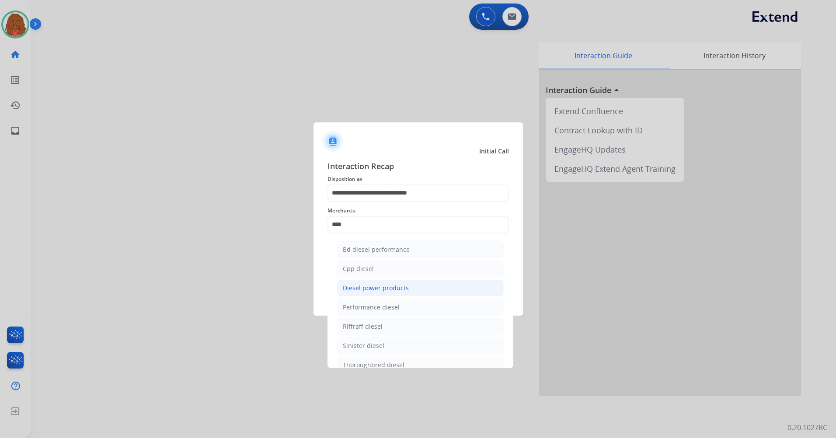
click at [430, 290] on li "Diesel power products" at bounding box center [420, 288] width 167 height 17
type input "**********"
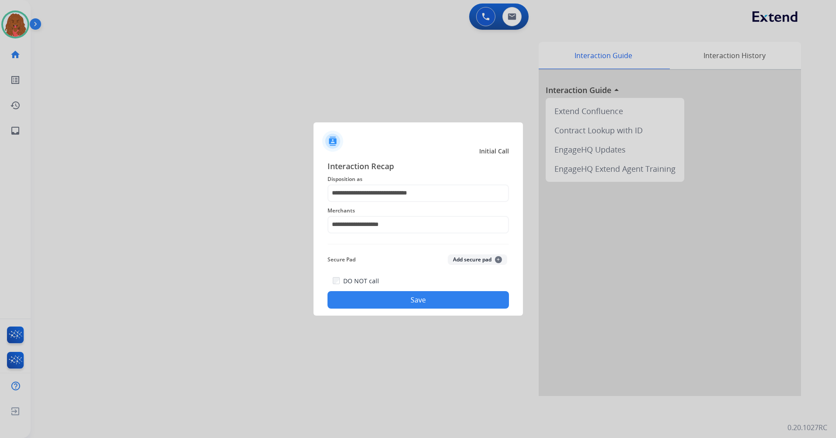
click at [423, 302] on button "Save" at bounding box center [417, 299] width 181 height 17
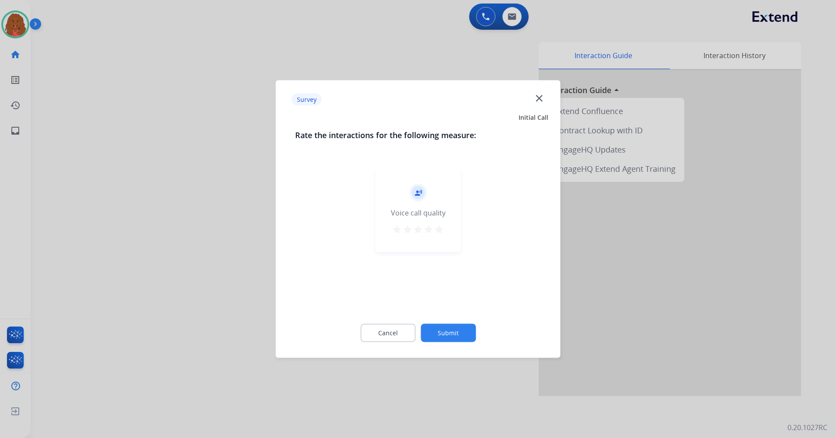
click at [435, 327] on button "Submit" at bounding box center [448, 333] width 55 height 18
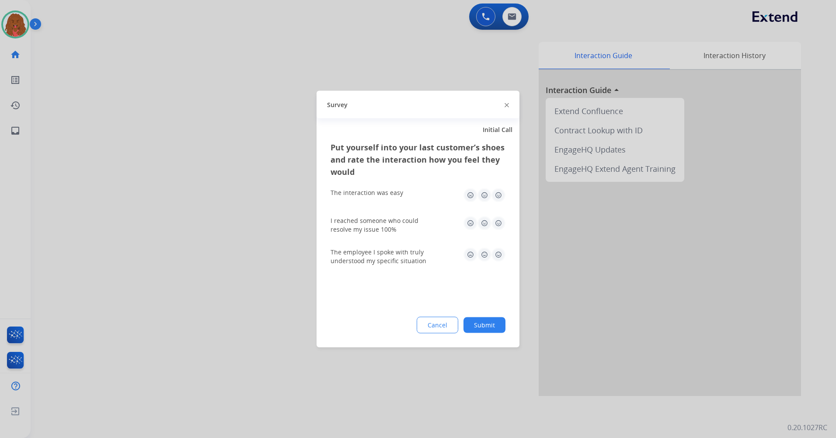
click at [469, 319] on button "Submit" at bounding box center [484, 325] width 42 height 16
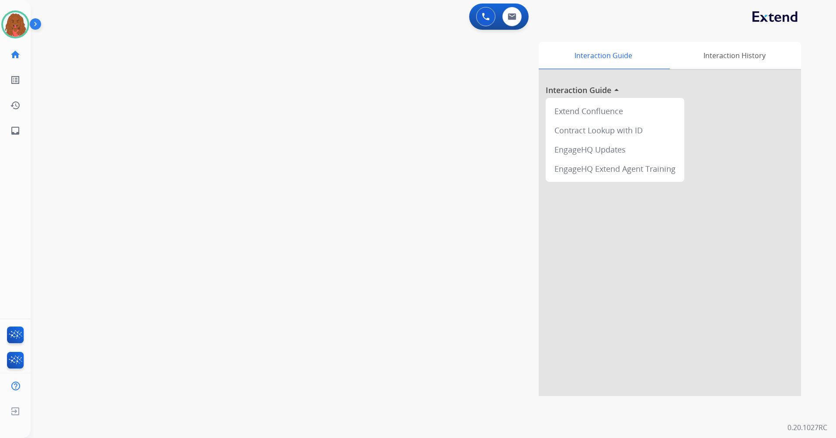
click at [38, 21] on img at bounding box center [37, 25] width 15 height 17
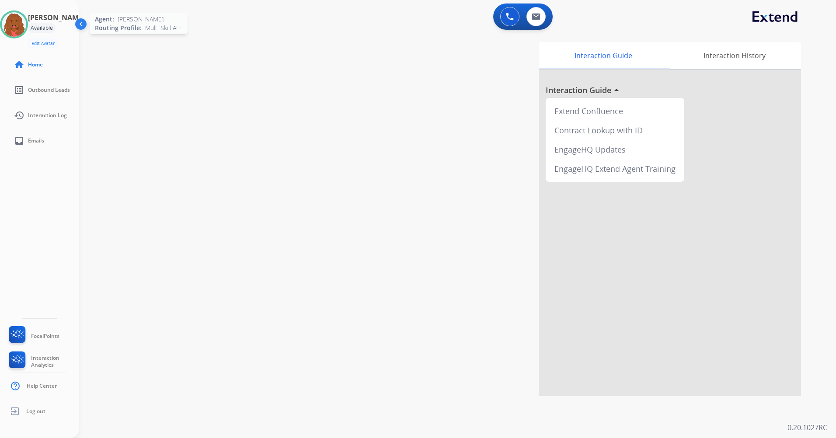
click at [13, 23] on img at bounding box center [14, 24] width 24 height 24
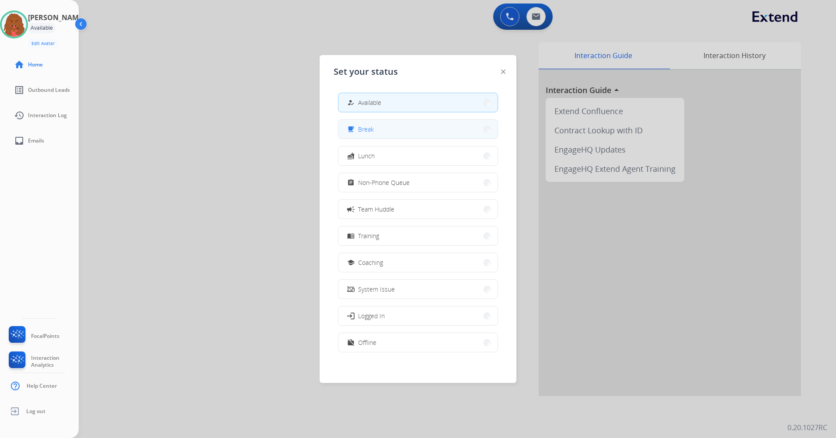
click at [410, 135] on button "free_breakfast Break" at bounding box center [417, 129] width 159 height 19
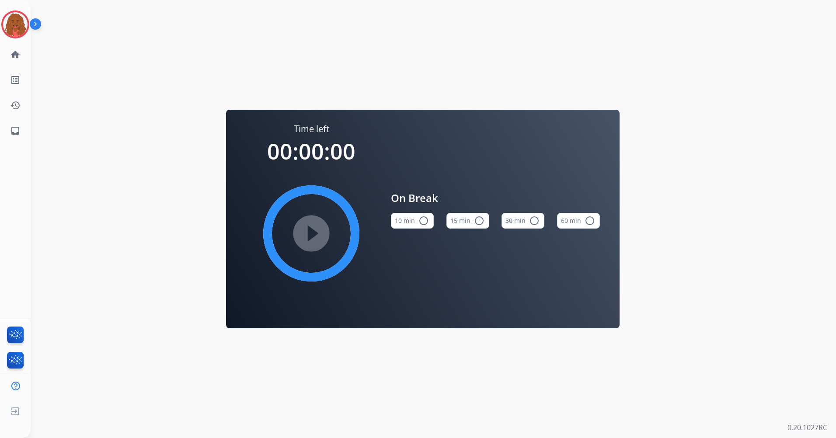
click at [468, 219] on button "15 min radio_button_unchecked" at bounding box center [467, 221] width 43 height 16
drag, startPoint x: 310, startPoint y: 240, endPoint x: 312, endPoint y: 232, distance: 8.4
click at [312, 232] on mat-icon "play_circle_filled" at bounding box center [311, 233] width 10 height 10
click at [24, 24] on img at bounding box center [15, 24] width 24 height 24
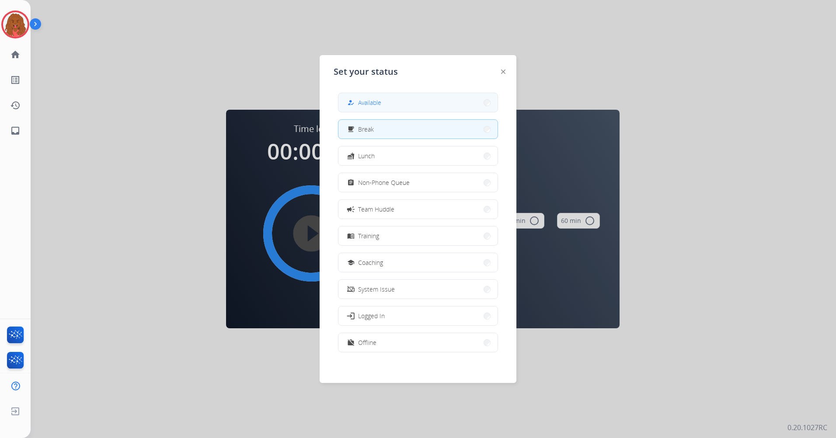
click at [407, 104] on button "how_to_reg Available" at bounding box center [417, 102] width 159 height 19
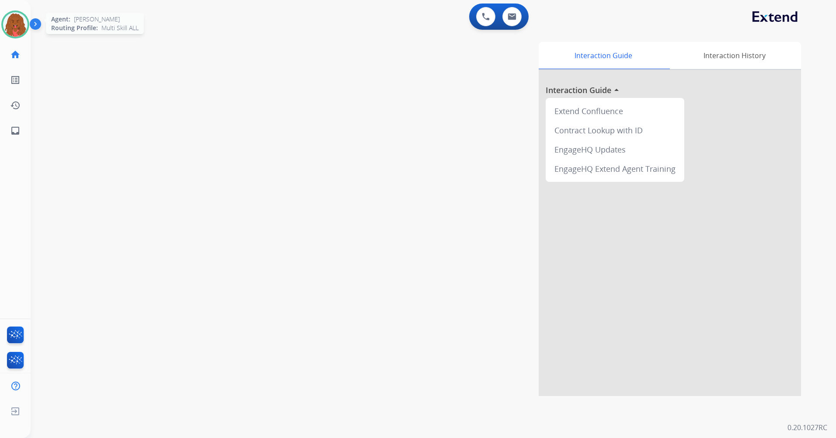
click at [17, 26] on img at bounding box center [15, 24] width 24 height 24
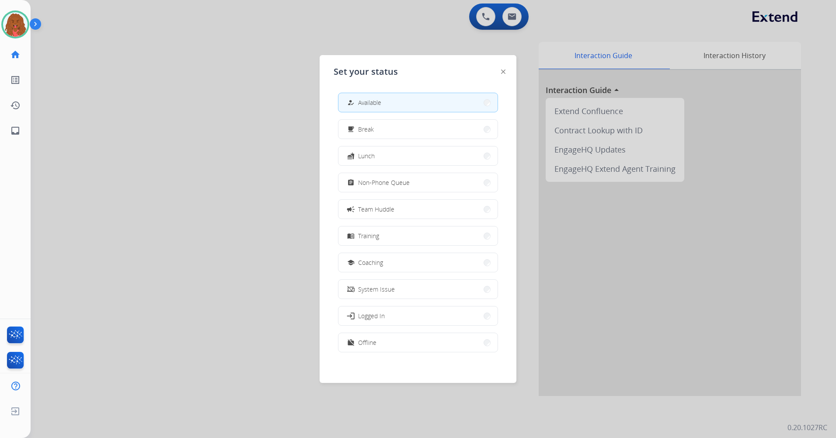
click at [281, 90] on div at bounding box center [418, 219] width 836 height 438
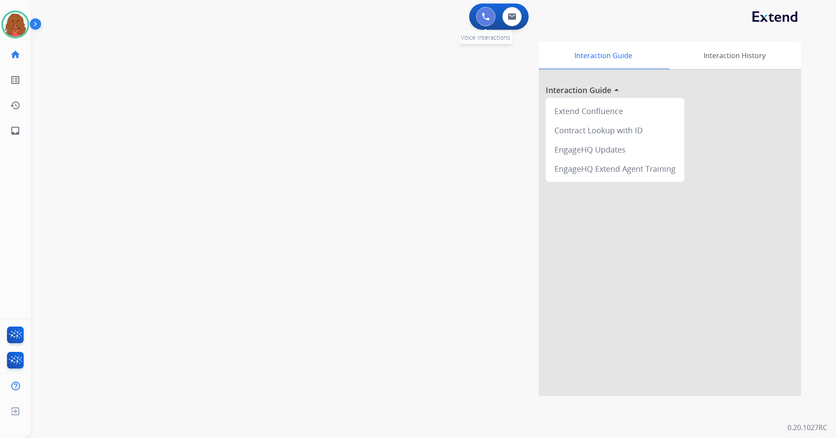
click at [487, 21] on button at bounding box center [485, 16] width 19 height 19
click at [493, 17] on button at bounding box center [485, 16] width 19 height 19
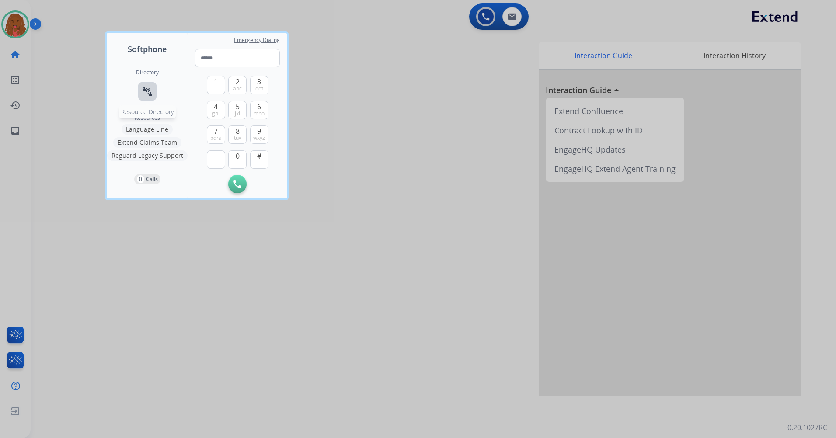
click at [146, 86] on button "connect_without_contact Resource Directory" at bounding box center [147, 91] width 18 height 18
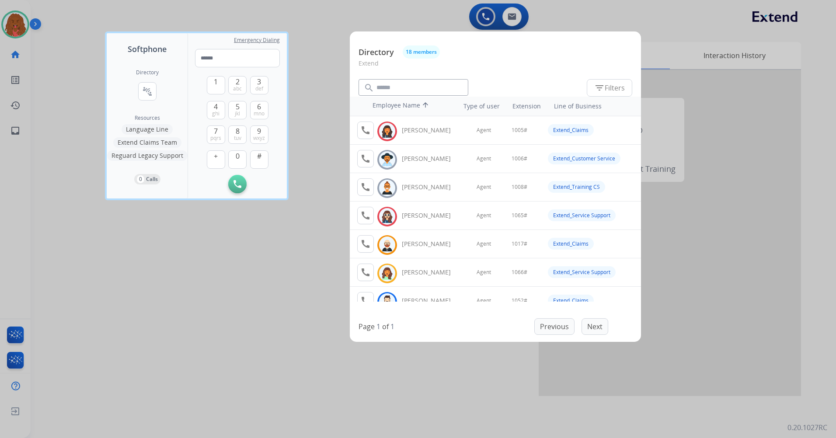
click at [336, 1] on div at bounding box center [418, 219] width 836 height 438
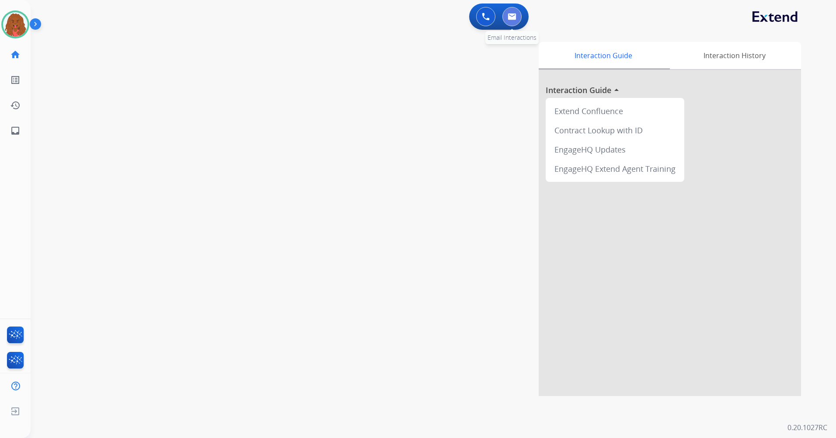
click at [510, 14] on img at bounding box center [512, 16] width 9 height 7
select select "**********"
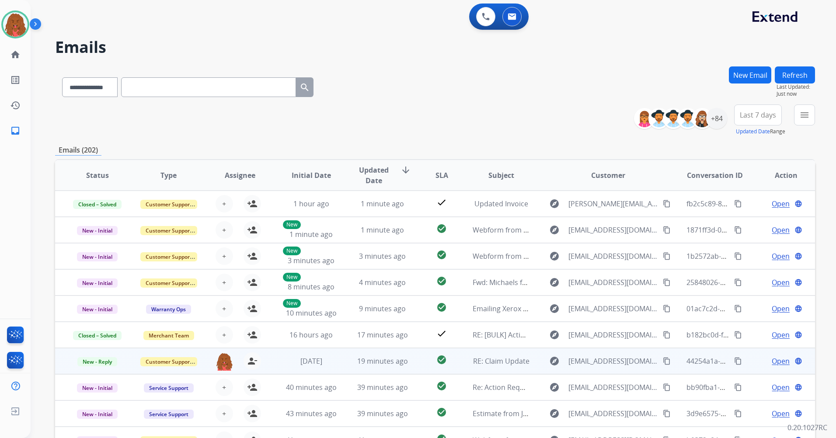
click at [772, 365] on span "Open" at bounding box center [781, 361] width 18 height 10
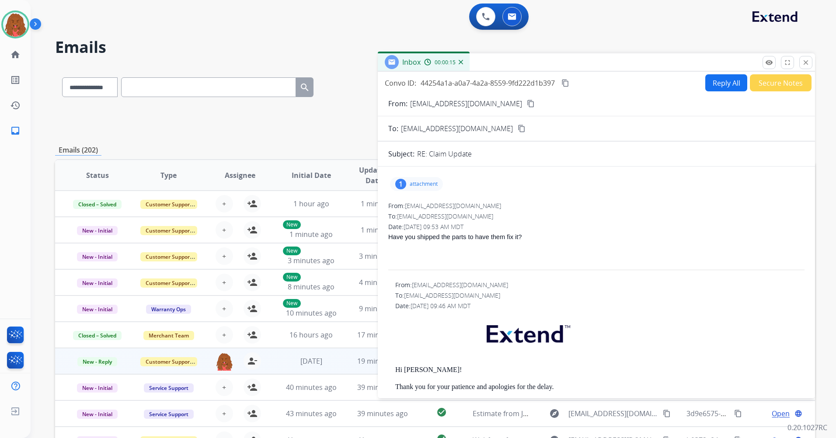
click at [527, 101] on mat-icon "content_copy" at bounding box center [531, 104] width 8 height 8
click at [809, 66] on mat-icon "close" at bounding box center [806, 63] width 8 height 8
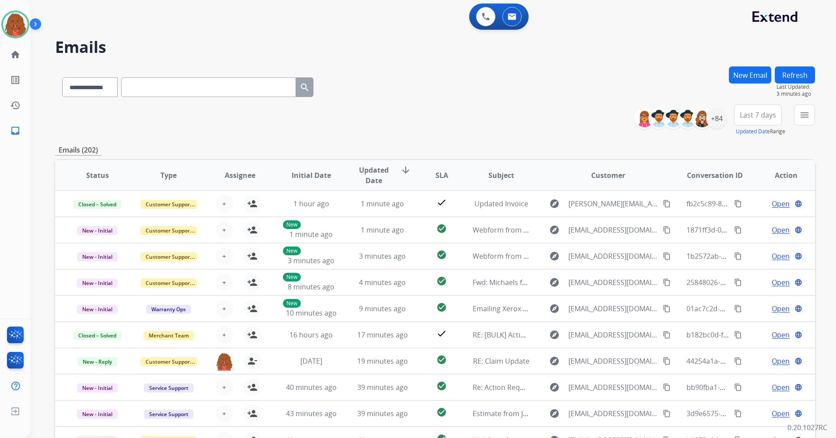
paste input "**********"
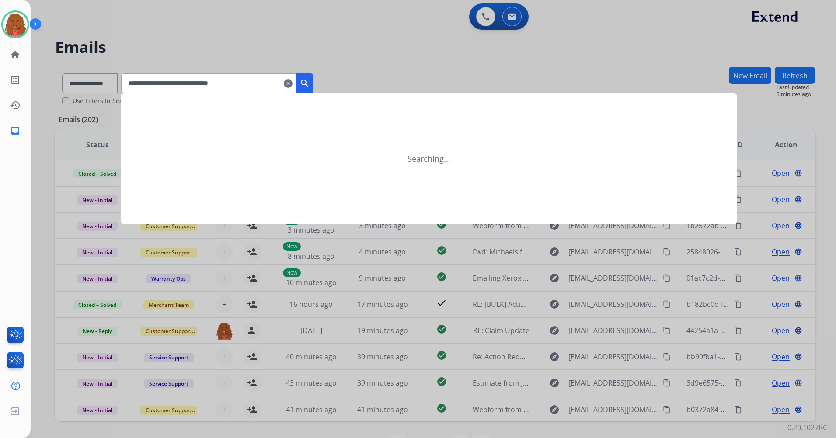
type input "**********"
click at [310, 84] on mat-icon "search" at bounding box center [304, 83] width 10 height 10
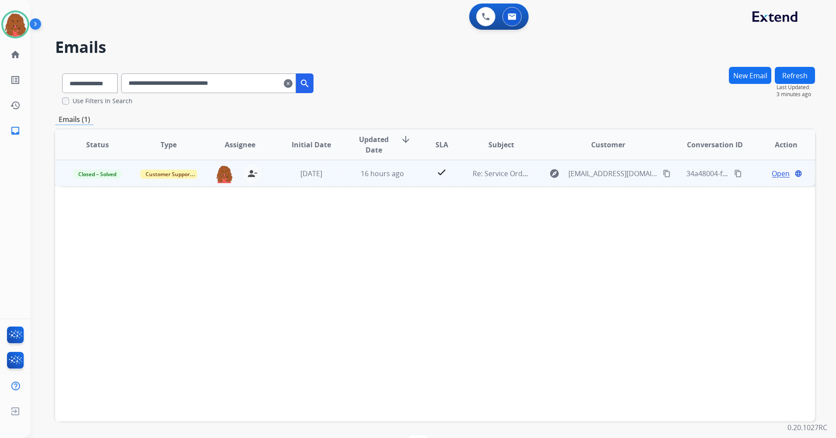
click at [772, 174] on span "Open" at bounding box center [781, 173] width 18 height 10
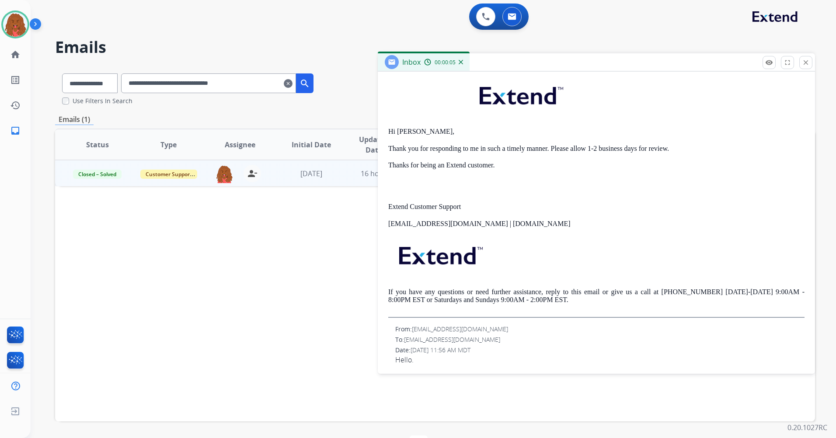
scroll to position [175, 0]
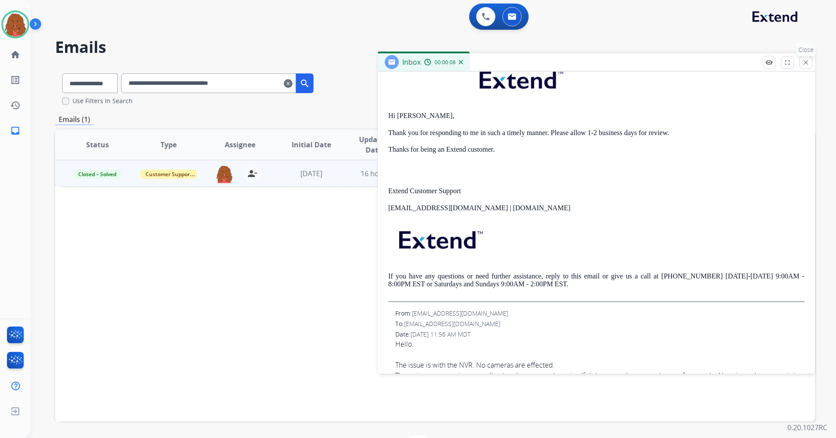
click at [809, 63] on mat-icon "close" at bounding box center [806, 63] width 8 height 8
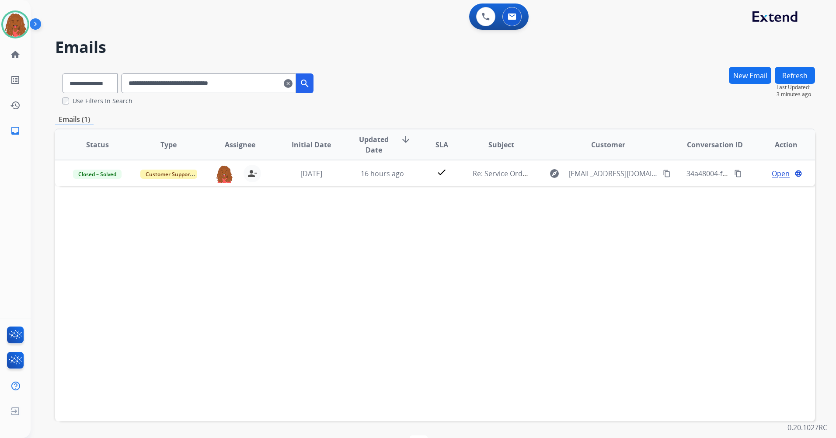
drag, startPoint x: 303, startPoint y: 80, endPoint x: 296, endPoint y: 83, distance: 7.6
click at [292, 80] on mat-icon "clear" at bounding box center [288, 83] width 9 height 10
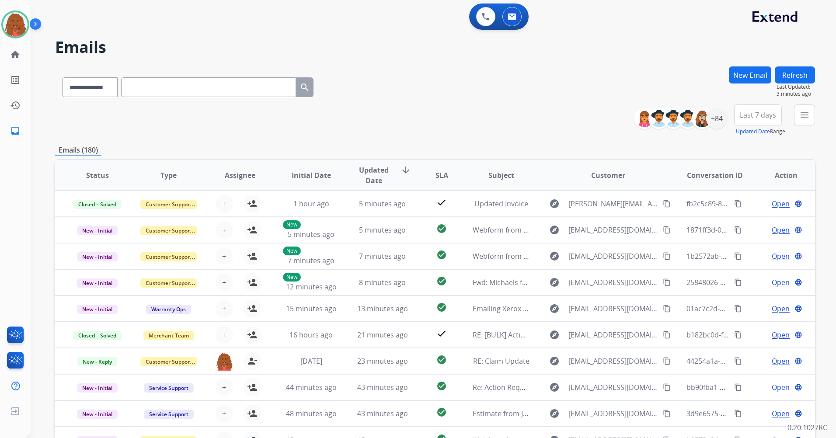
drag, startPoint x: 266, startPoint y: 86, endPoint x: 213, endPoint y: 81, distance: 52.7
paste input "**********"
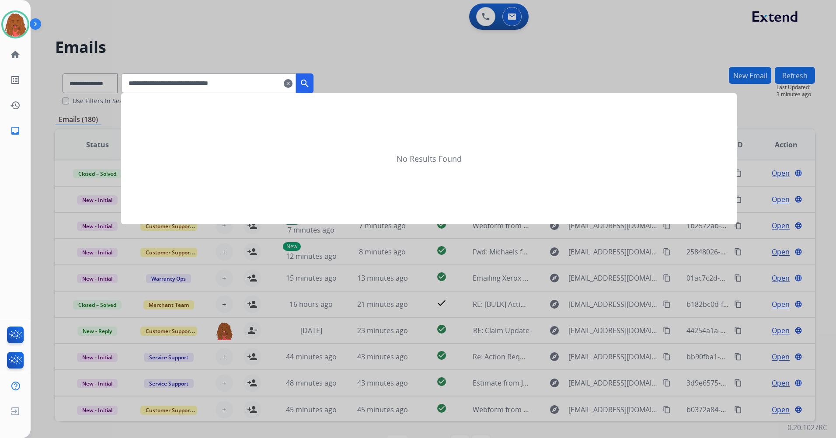
type input "**********"
click at [313, 82] on button "search" at bounding box center [304, 83] width 17 height 20
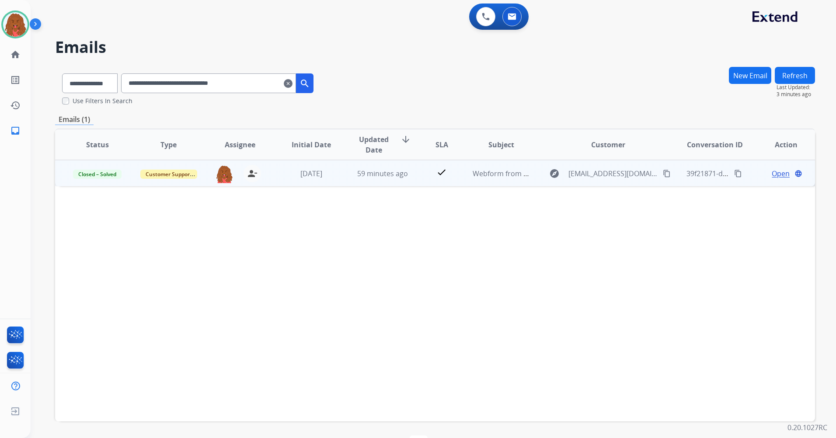
click at [782, 174] on span "Open" at bounding box center [781, 173] width 18 height 10
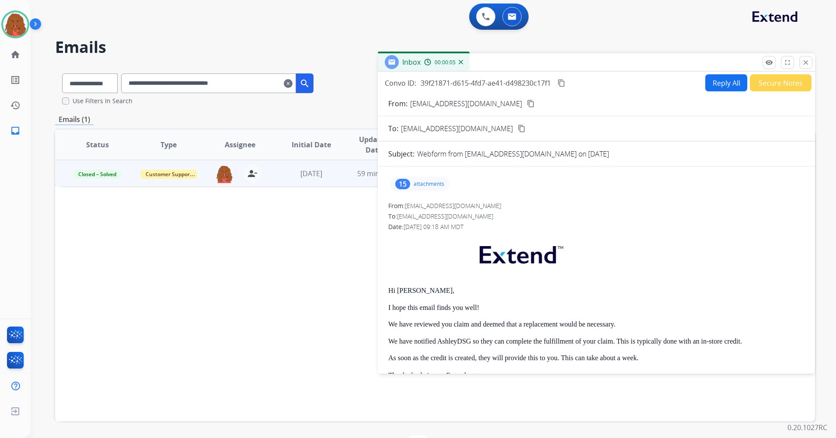
click at [813, 59] on div "Inbox 00:00:05" at bounding box center [596, 62] width 437 height 18
click at [808, 66] on mat-icon "close" at bounding box center [806, 63] width 8 height 8
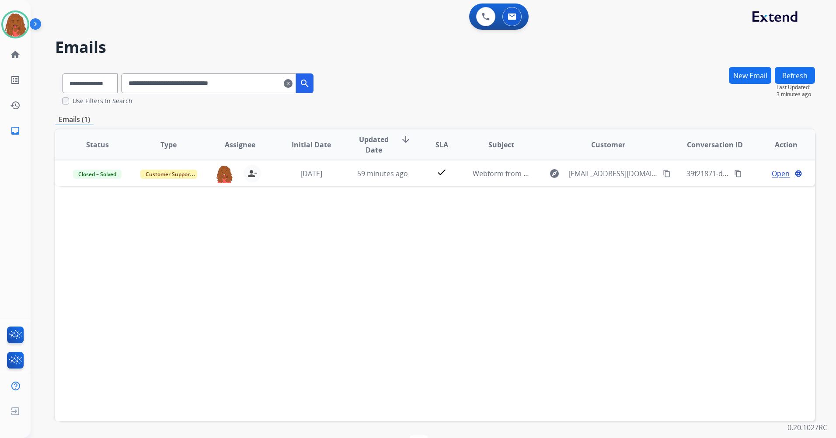
drag, startPoint x: 304, startPoint y: 85, endPoint x: 300, endPoint y: 92, distance: 8.2
click at [302, 88] on div "**********" at bounding box center [217, 83] width 192 height 20
click at [292, 82] on mat-icon "clear" at bounding box center [288, 83] width 9 height 10
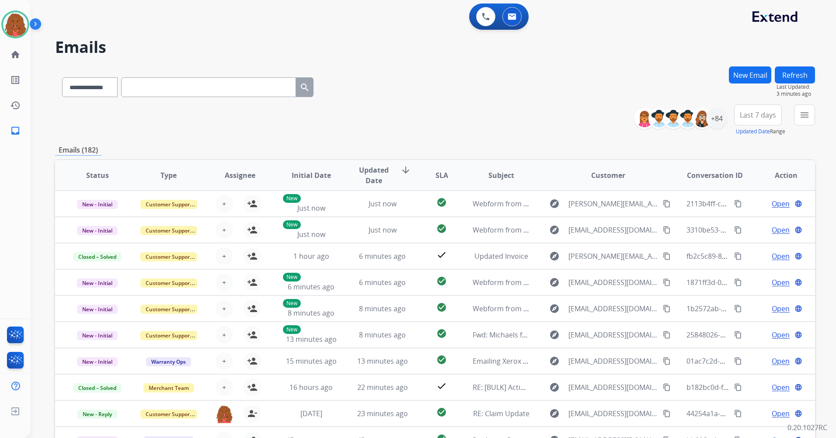
paste input "**********"
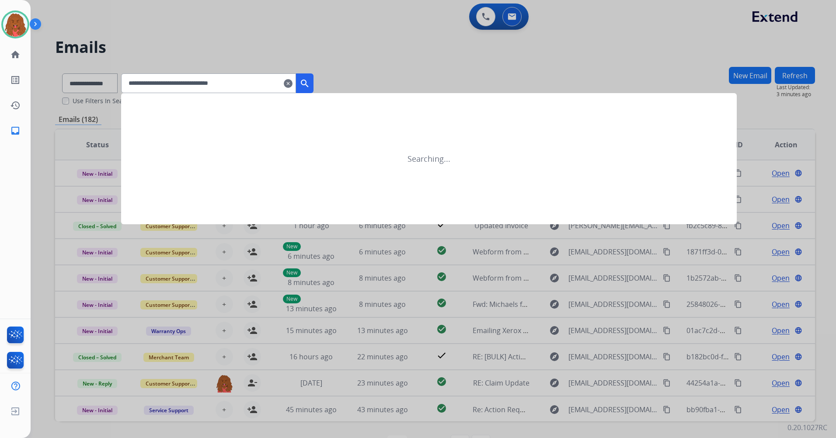
type input "**********"
click at [310, 85] on mat-icon "search" at bounding box center [304, 83] width 10 height 10
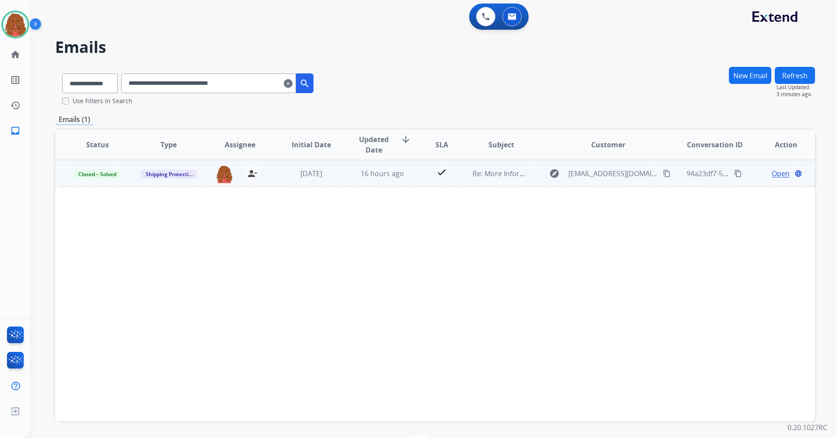
click at [777, 171] on span "Open" at bounding box center [781, 173] width 18 height 10
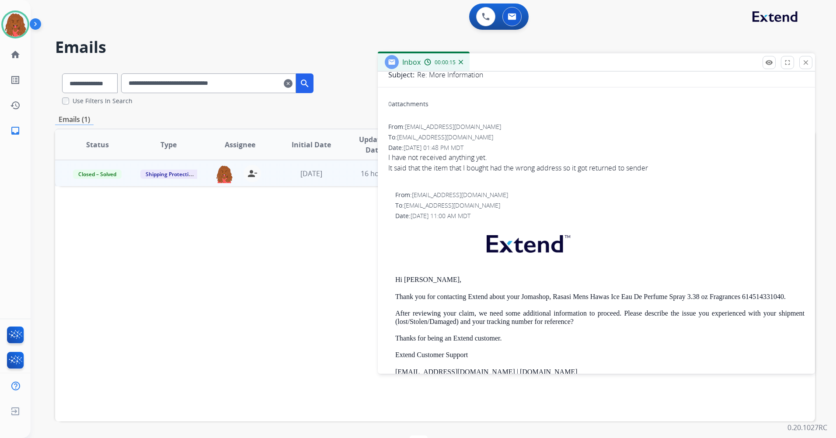
scroll to position [0, 0]
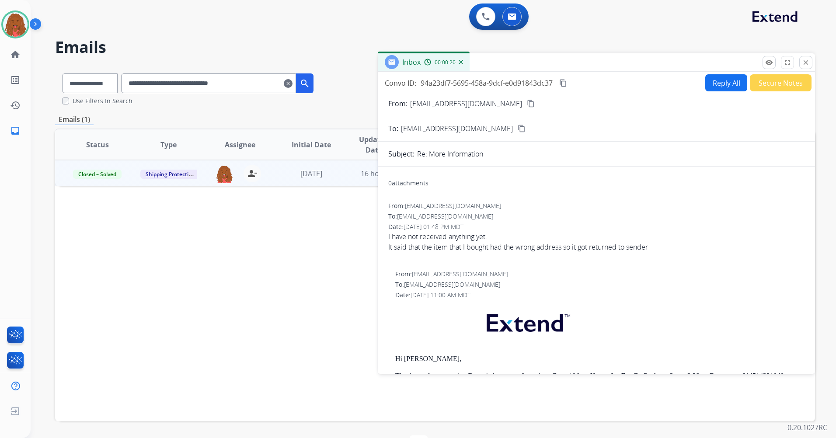
click at [781, 87] on button "Secure Notes" at bounding box center [781, 82] width 62 height 17
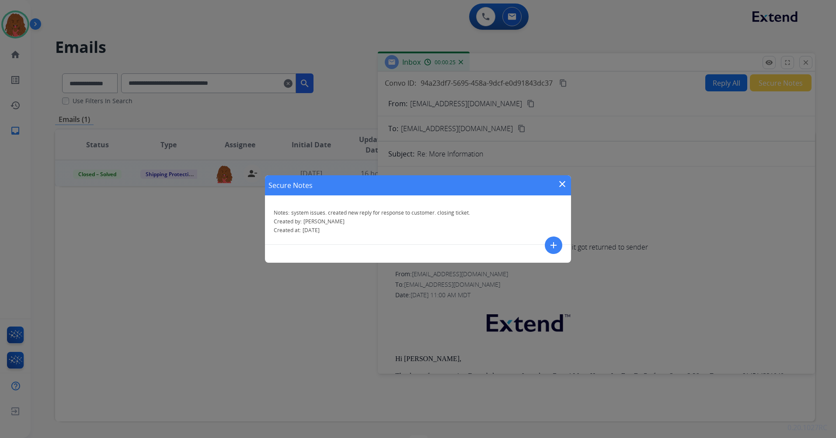
click at [561, 186] on mat-icon "close" at bounding box center [562, 184] width 10 height 10
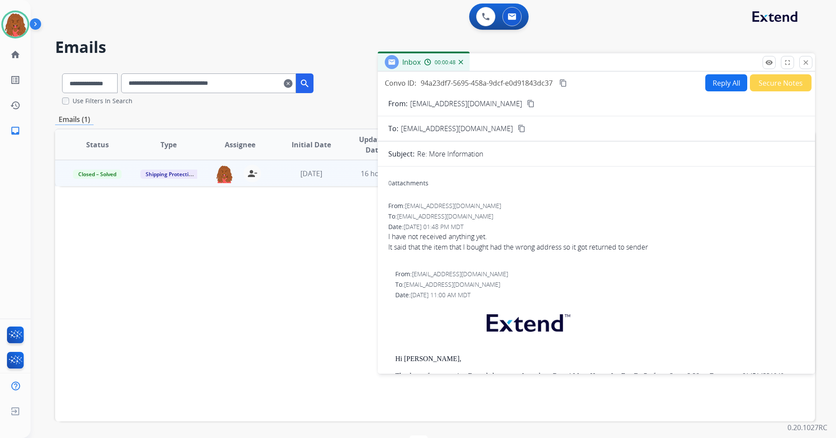
click at [820, 55] on div "**********" at bounding box center [433, 219] width 805 height 438
click at [803, 61] on mat-icon "close" at bounding box center [806, 63] width 8 height 8
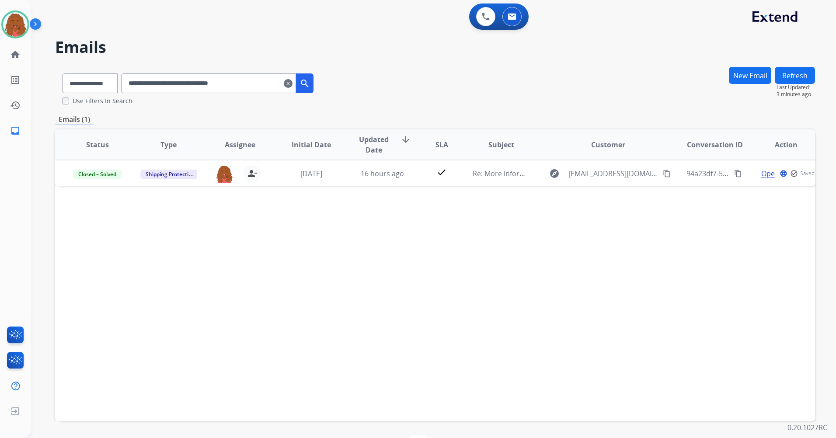
click at [292, 83] on mat-icon "clear" at bounding box center [288, 83] width 9 height 10
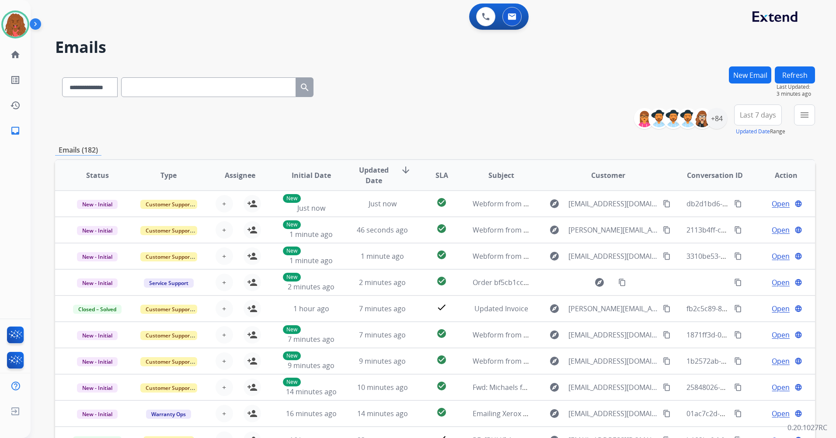
paste input "**********"
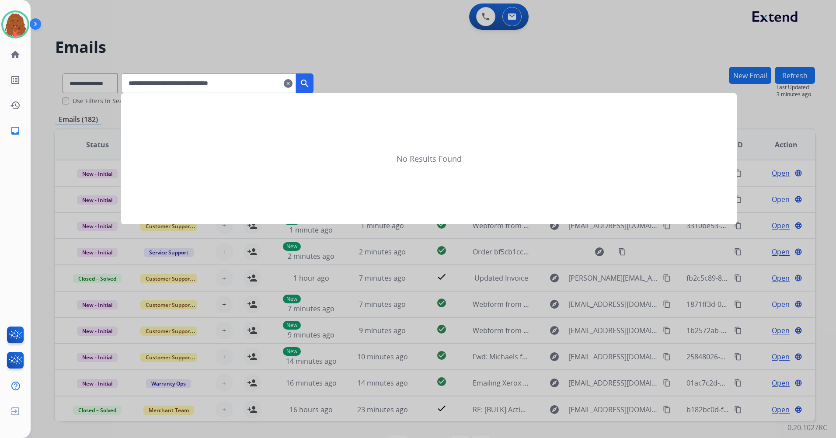
type input "**********"
click at [310, 83] on mat-icon "search" at bounding box center [304, 83] width 10 height 10
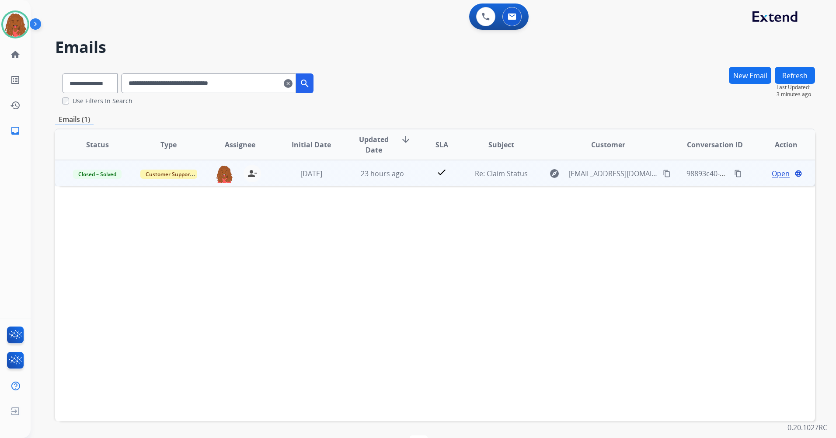
click at [777, 170] on span "Open" at bounding box center [781, 173] width 18 height 10
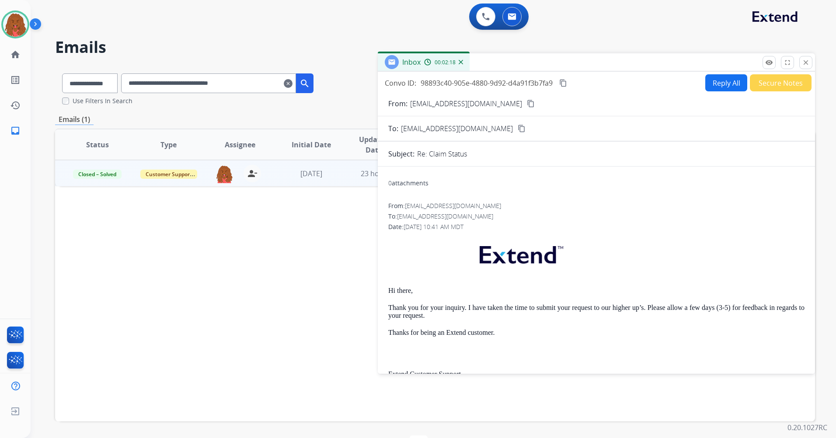
click at [518, 127] on mat-icon "content_copy" at bounding box center [522, 129] width 8 height 8
click at [815, 57] on div "**********" at bounding box center [433, 219] width 805 height 438
click at [807, 59] on mat-icon "close" at bounding box center [806, 63] width 8 height 8
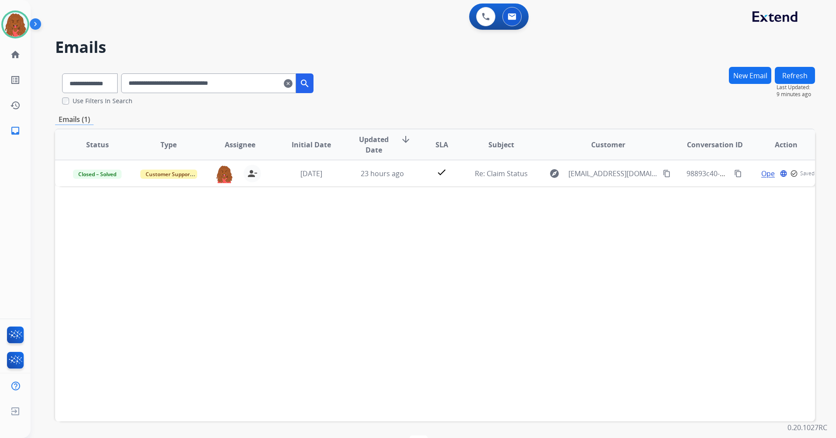
click at [292, 87] on mat-icon "clear" at bounding box center [288, 83] width 9 height 10
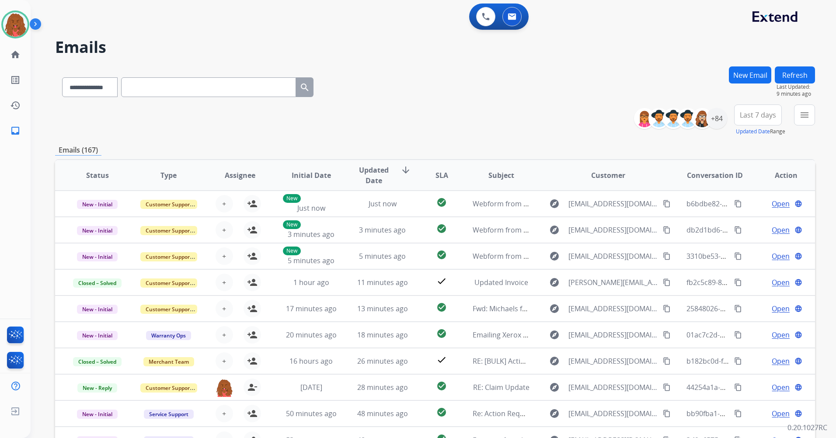
drag, startPoint x: 256, startPoint y: 87, endPoint x: 192, endPoint y: 91, distance: 63.9
paste input "**********"
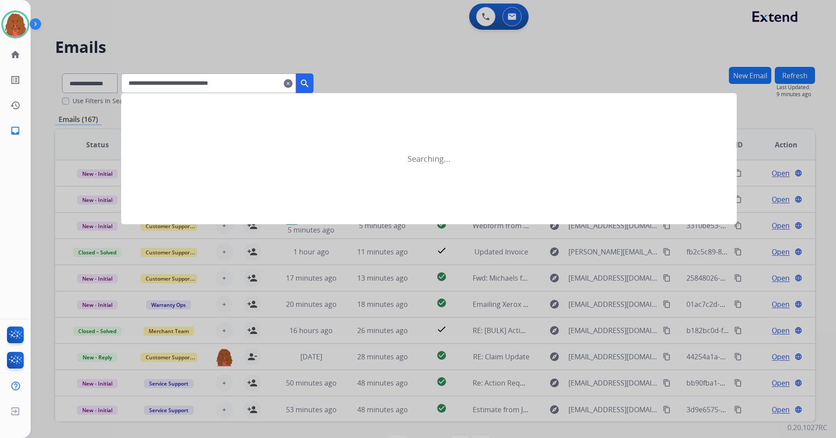
type input "**********"
click at [310, 82] on mat-icon "search" at bounding box center [304, 83] width 10 height 10
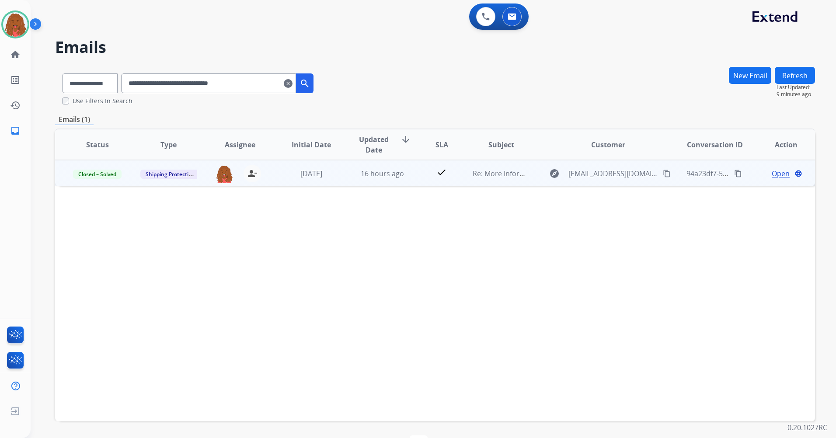
click at [779, 178] on span "Open" at bounding box center [781, 173] width 18 height 10
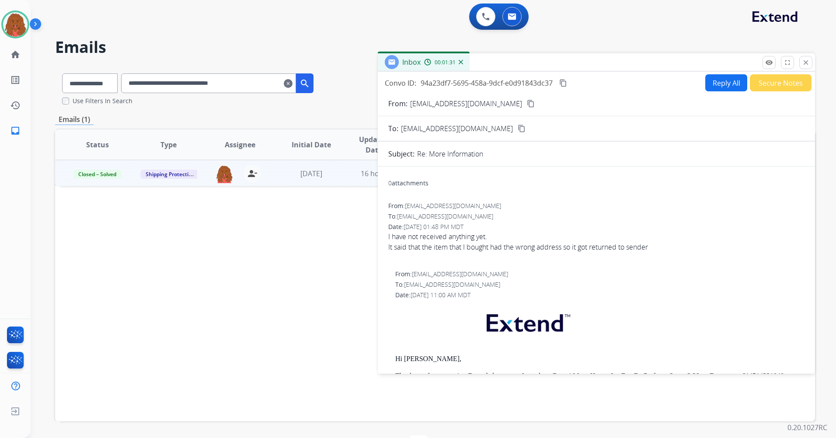
drag, startPoint x: 508, startPoint y: 94, endPoint x: 508, endPoint y: 100, distance: 5.3
click at [508, 94] on form "From: [EMAIL_ADDRESS][DOMAIN_NAME] content_copy To: [EMAIL_ADDRESS][DOMAIN_NAME…" at bounding box center [596, 325] width 437 height 468
click at [527, 100] on mat-icon "content_copy" at bounding box center [531, 104] width 8 height 8
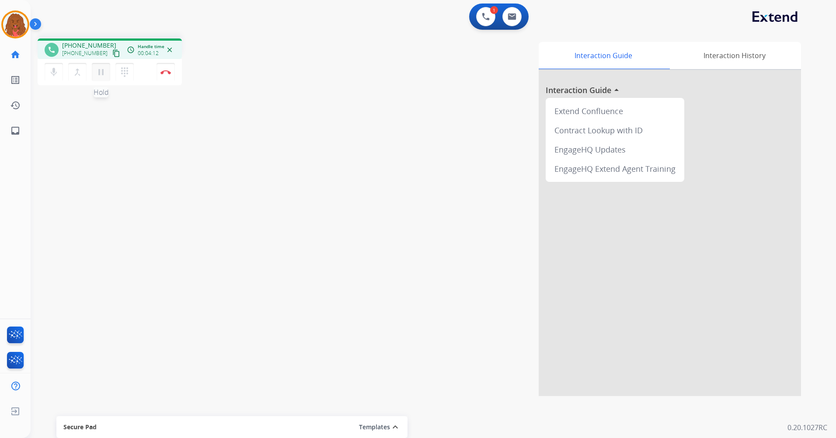
click at [102, 72] on mat-icon "pause" at bounding box center [101, 72] width 10 height 10
click at [119, 79] on button "dialpad Dialpad" at bounding box center [124, 72] width 18 height 18
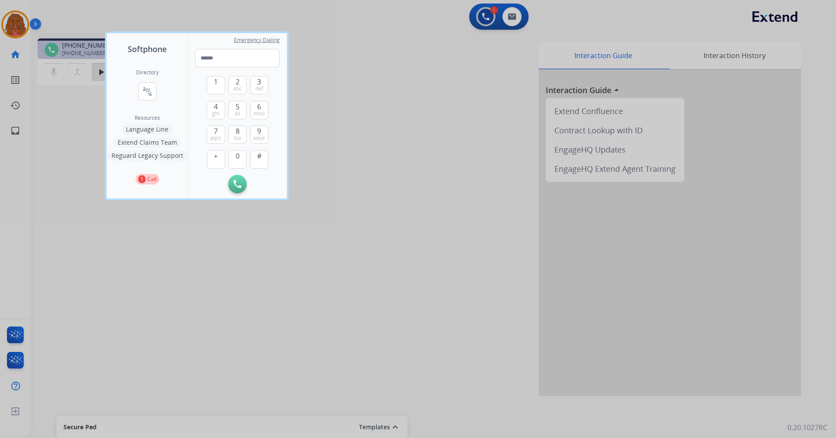
click at [160, 142] on button "Extend Claims Team" at bounding box center [147, 142] width 68 height 10
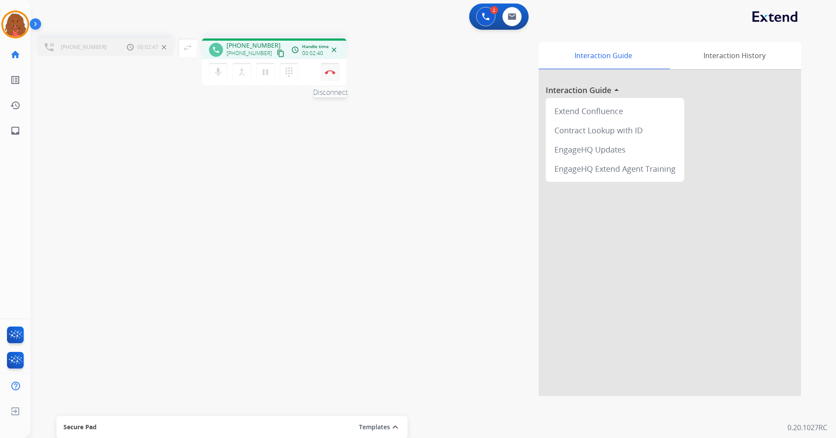
click at [335, 70] on button "Disconnect" at bounding box center [330, 72] width 18 height 18
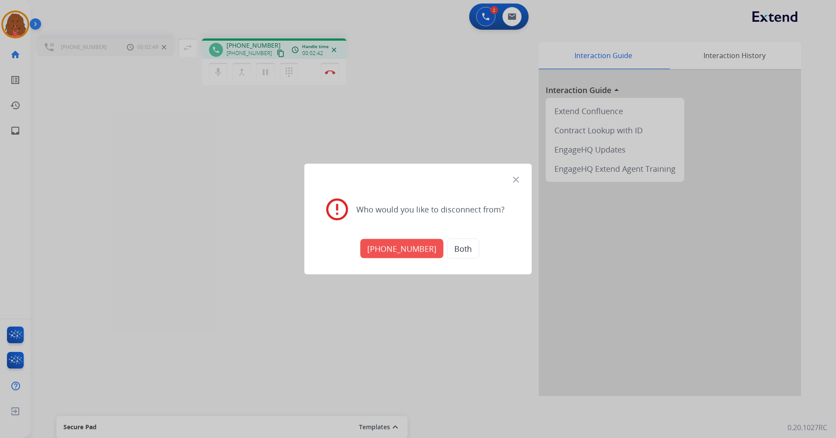
click at [405, 252] on button "[PHONE_NUMBER]" at bounding box center [401, 248] width 83 height 19
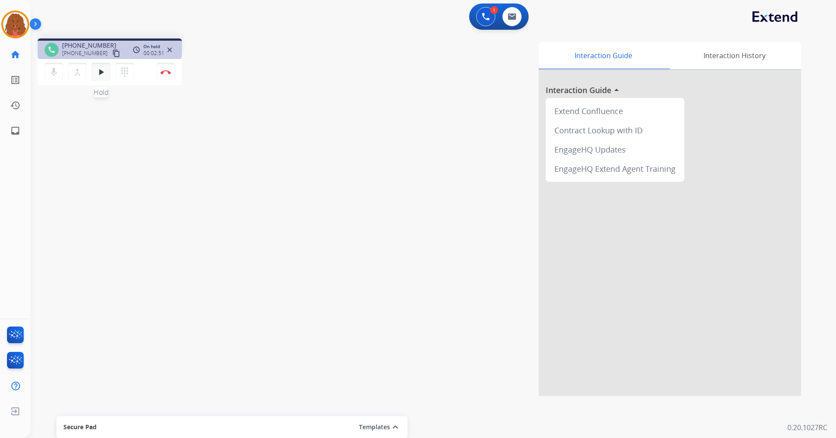
click at [106, 77] on button "play_arrow Hold" at bounding box center [101, 72] width 18 height 18
click at [163, 72] on img at bounding box center [165, 72] width 10 height 4
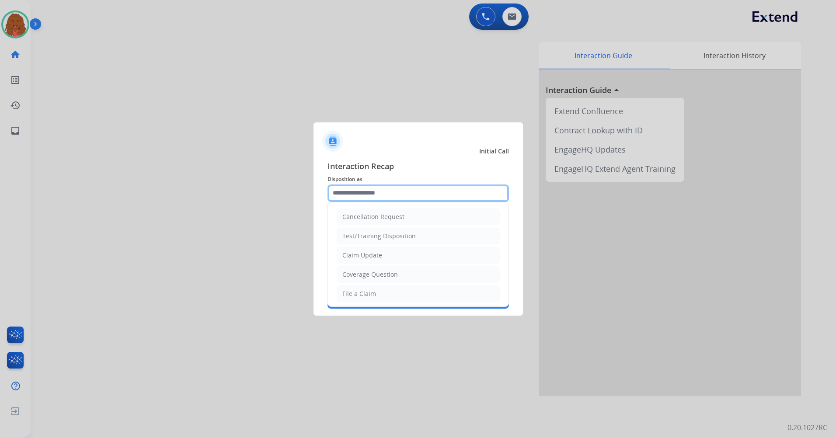
click at [430, 198] on input "text" at bounding box center [417, 192] width 181 height 17
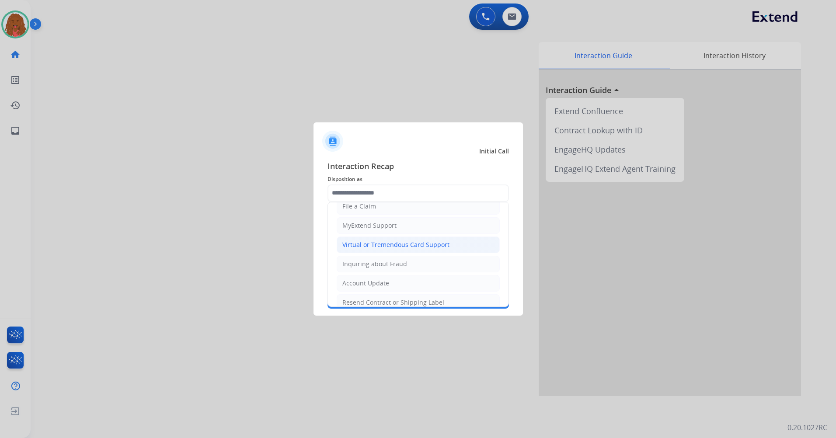
click at [379, 245] on div "Virtual or Tremendous Card Support" at bounding box center [395, 244] width 107 height 9
type input "**********"
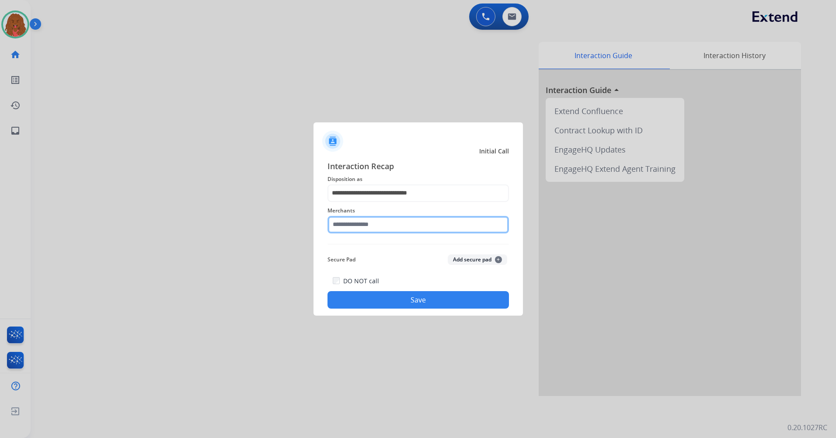
drag, startPoint x: 368, startPoint y: 223, endPoint x: 370, endPoint y: 230, distance: 7.6
click at [367, 223] on input "text" at bounding box center [417, 224] width 181 height 17
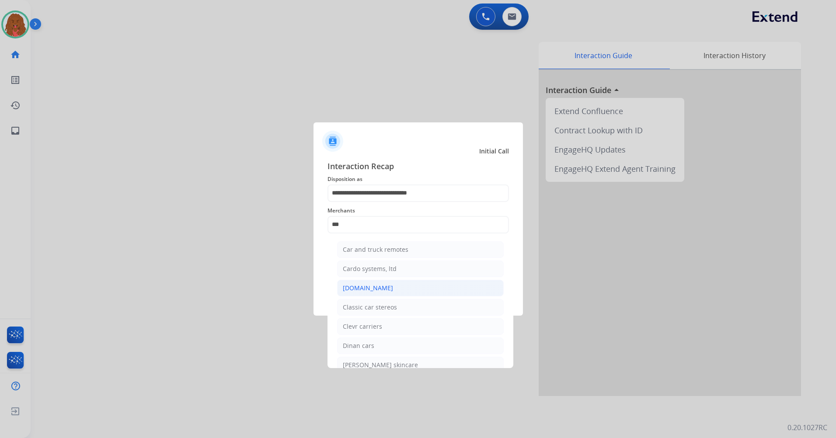
click at [375, 287] on div "[DOMAIN_NAME]" at bounding box center [368, 288] width 50 height 9
type input "**********"
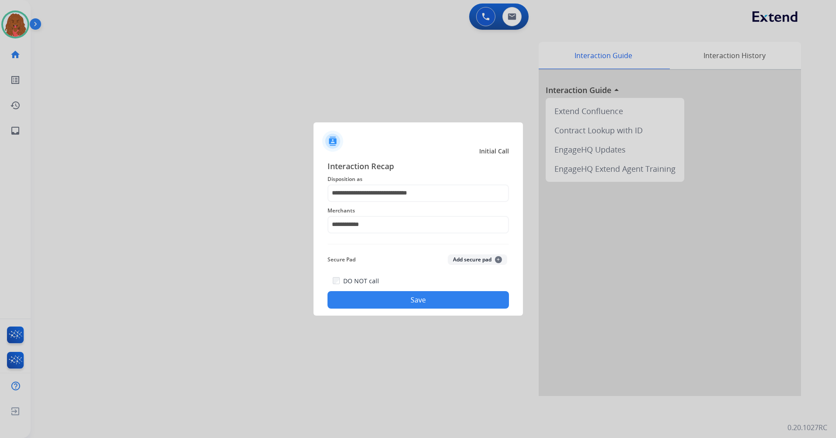
click at [429, 297] on button "Save" at bounding box center [417, 299] width 181 height 17
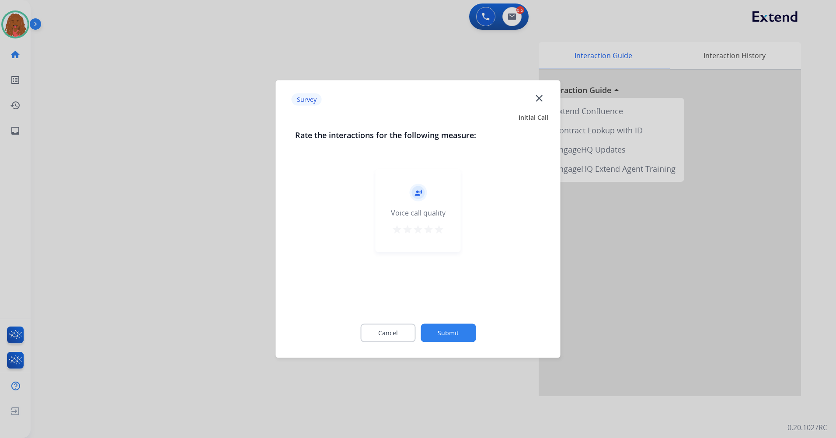
click at [450, 334] on button "Submit" at bounding box center [448, 333] width 55 height 18
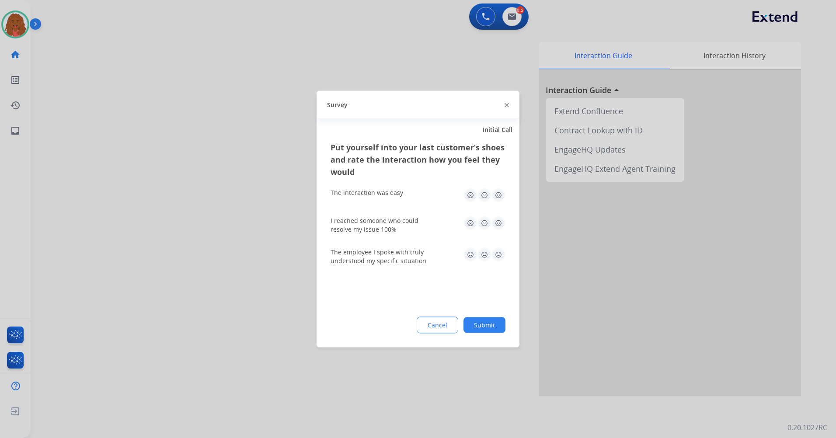
click at [494, 323] on button "Submit" at bounding box center [484, 325] width 42 height 16
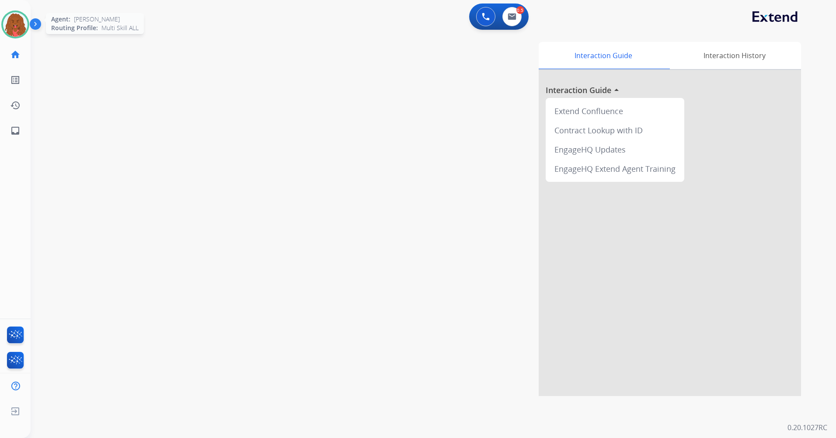
click at [14, 21] on img at bounding box center [15, 24] width 24 height 24
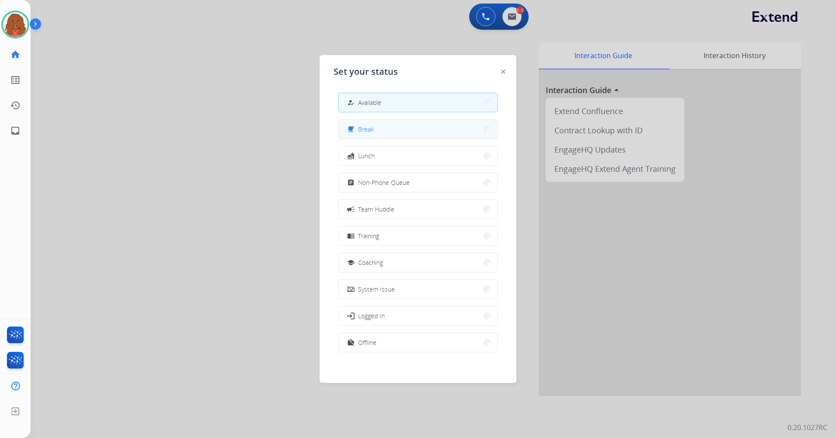
click at [376, 129] on button "free_breakfast Break" at bounding box center [417, 129] width 159 height 19
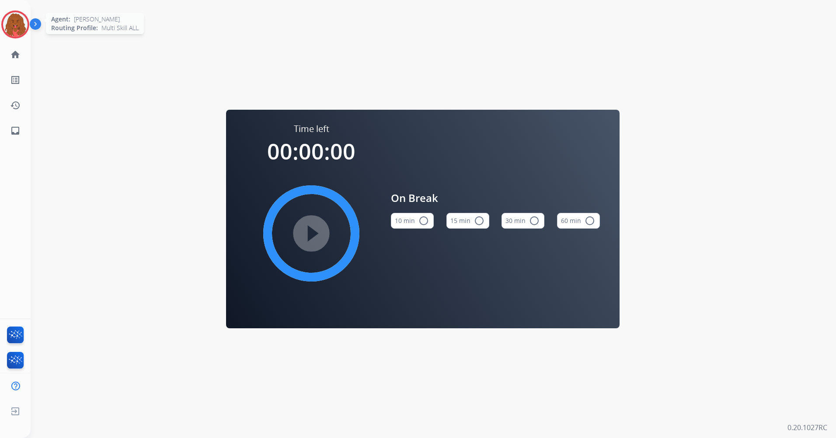
click at [11, 17] on img at bounding box center [15, 24] width 24 height 24
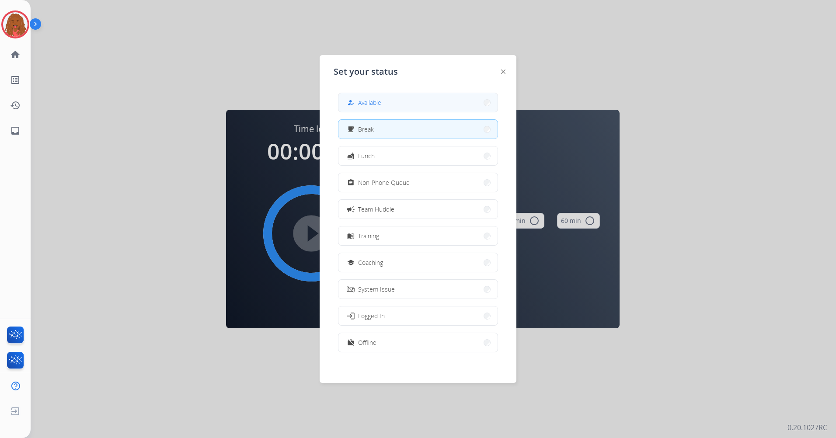
click at [396, 101] on button "how_to_reg Available" at bounding box center [417, 102] width 159 height 19
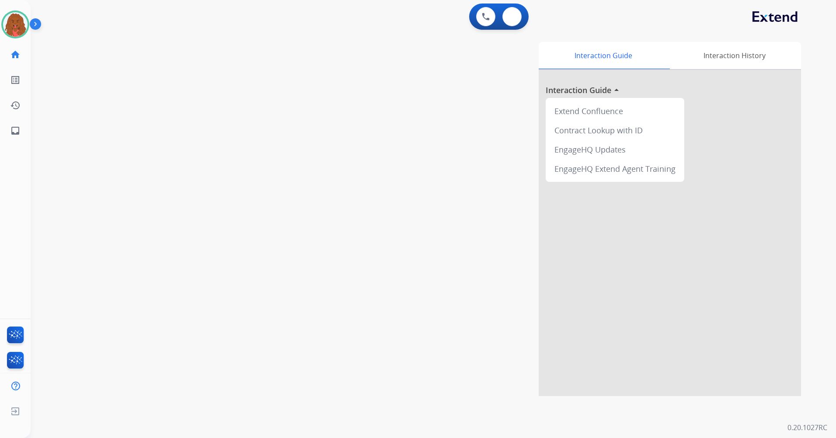
drag, startPoint x: 509, startPoint y: 21, endPoint x: 511, endPoint y: 44, distance: 23.7
click at [507, 28] on div "0 Voice Interactions 0 Email Interactions" at bounding box center [498, 16] width 59 height 26
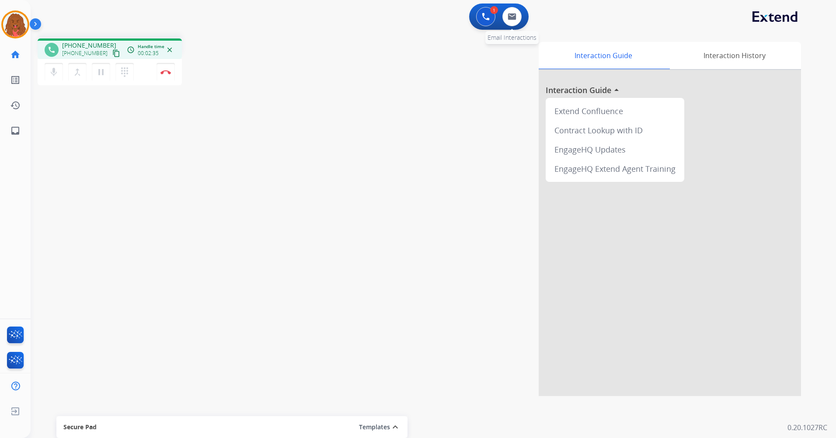
click at [518, 7] on div "0 Email Interactions" at bounding box center [512, 16] width 26 height 19
click at [512, 27] on div "1 Voice Interactions 0 Email Interactions" at bounding box center [498, 16] width 59 height 26
click at [514, 18] on img at bounding box center [512, 16] width 9 height 7
select select "**********"
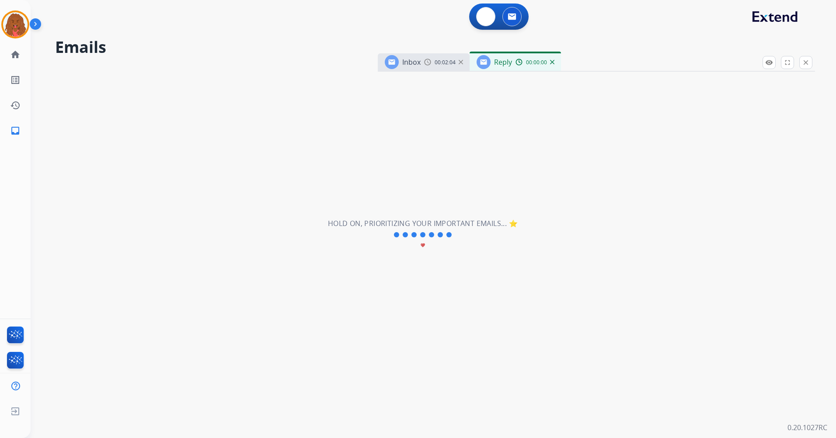
select select "**********"
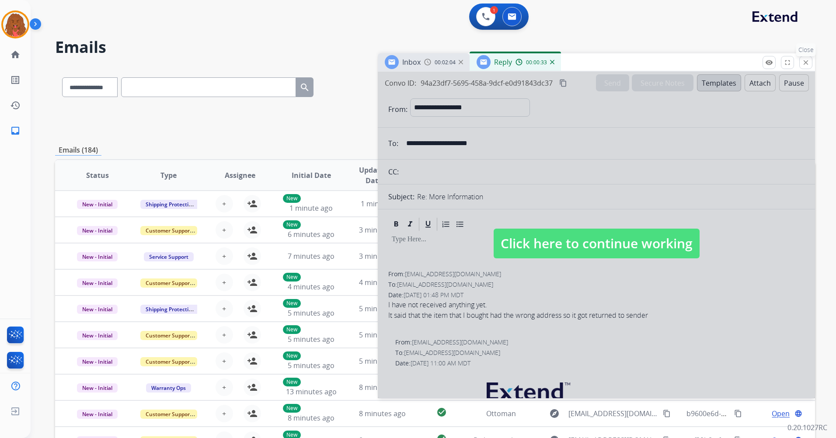
click at [804, 60] on mat-icon "close" at bounding box center [806, 63] width 8 height 8
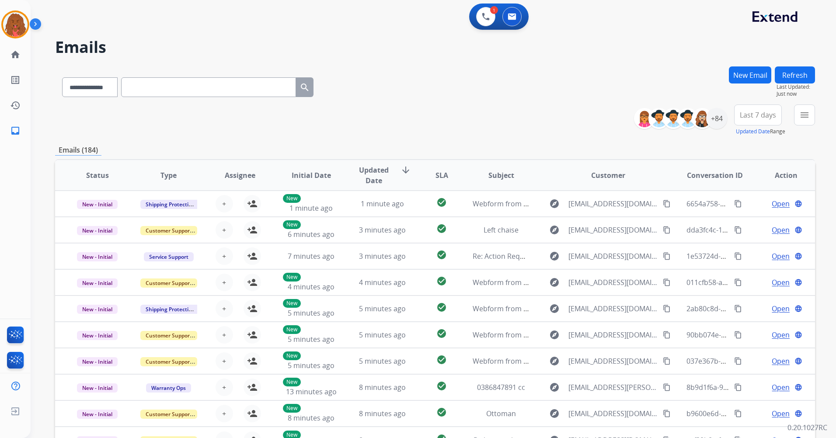
click at [761, 72] on button "New Email" at bounding box center [750, 74] width 42 height 17
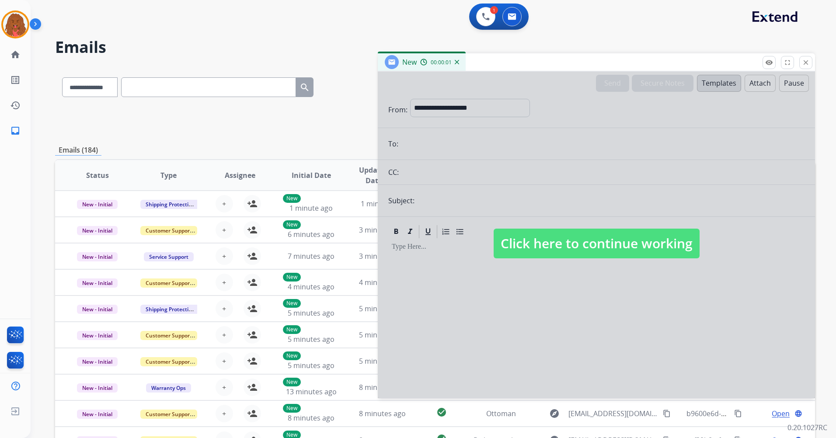
click at [494, 140] on div at bounding box center [596, 235] width 437 height 327
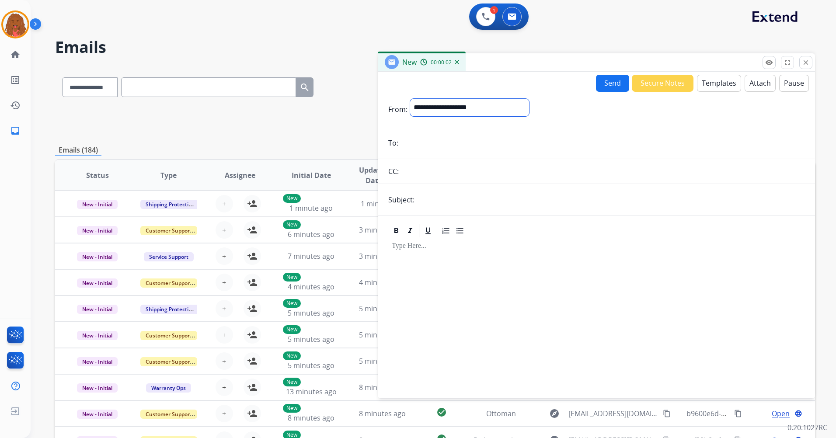
click at [478, 105] on select "**********" at bounding box center [469, 107] width 119 height 17
select select "**********"
click at [410, 99] on select "**********" at bounding box center [469, 107] width 119 height 17
click at [454, 139] on input "email" at bounding box center [602, 143] width 403 height 17
type input "**********"
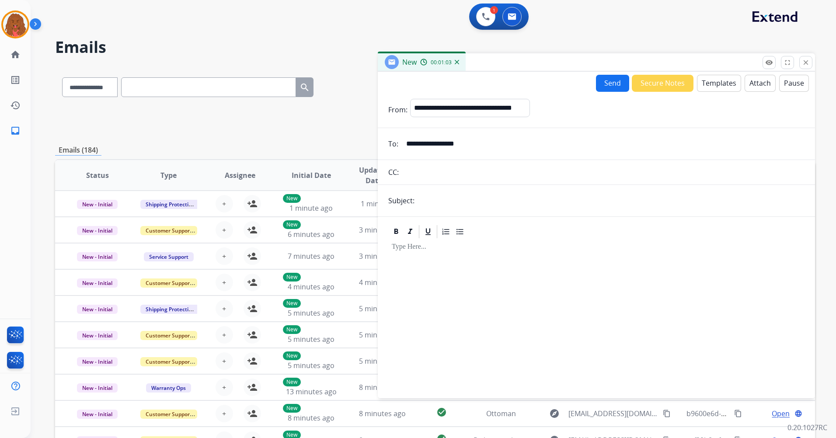
click at [432, 203] on input "text" at bounding box center [610, 200] width 387 height 17
type input "**********"
click at [718, 85] on button "Templates" at bounding box center [719, 83] width 44 height 17
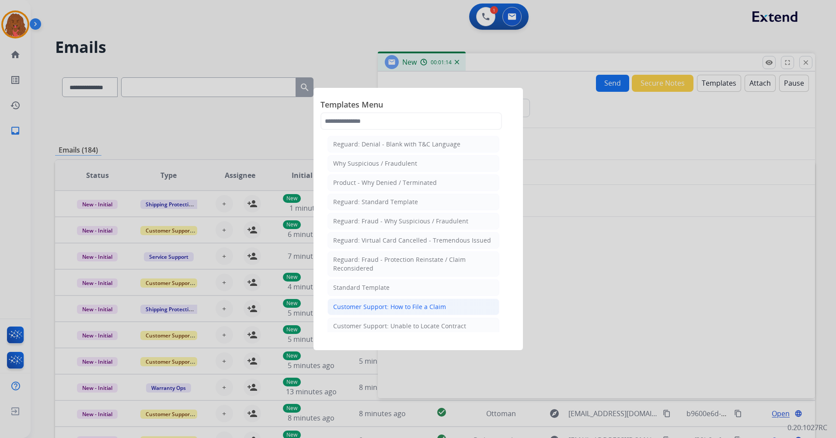
click at [398, 308] on div "Customer Support: How to File a Claim" at bounding box center [389, 306] width 113 height 9
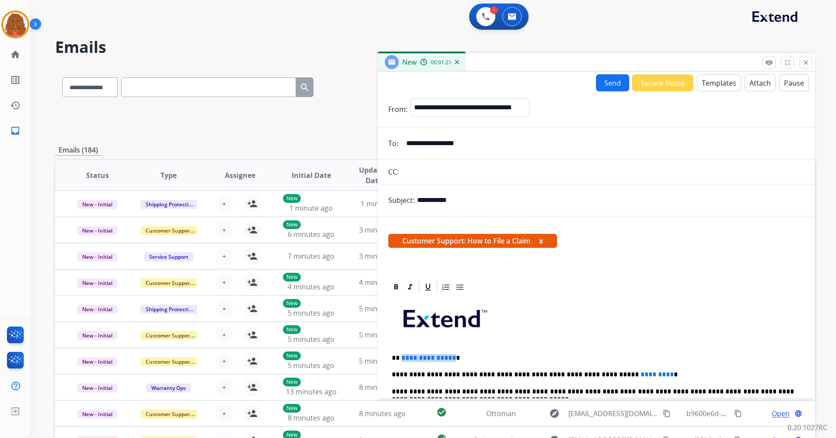
drag, startPoint x: 450, startPoint y: 357, endPoint x: 401, endPoint y: 358, distance: 49.0
click at [401, 358] on span "**********" at bounding box center [428, 358] width 55 height 7
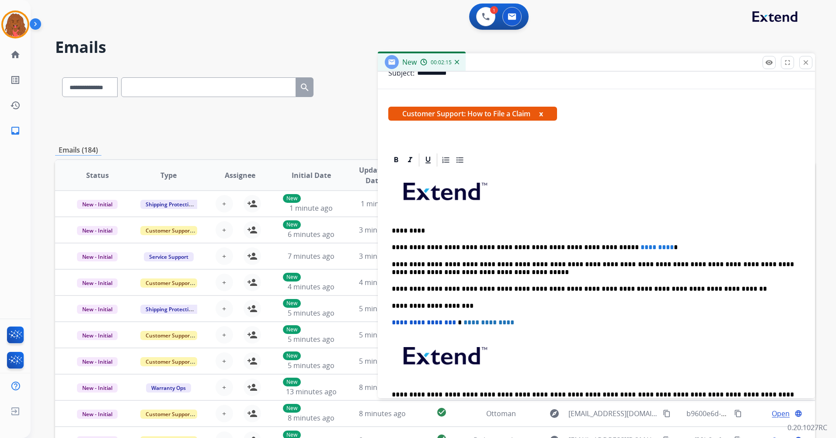
scroll to position [131, 0]
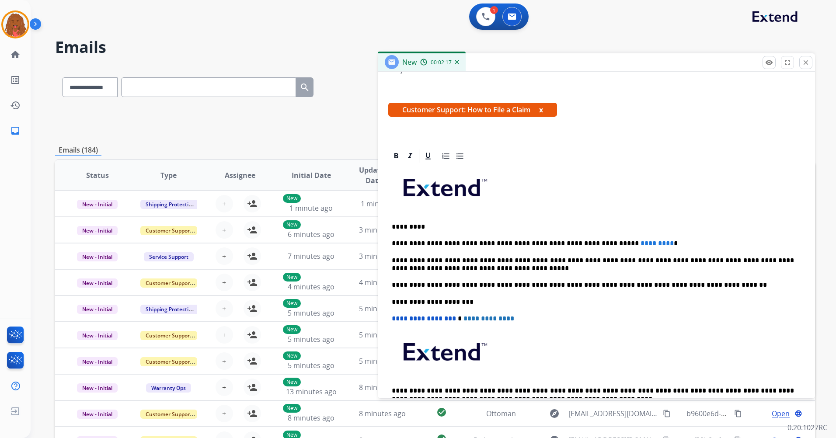
drag, startPoint x: 630, startPoint y: 242, endPoint x: 636, endPoint y: 257, distance: 16.3
click at [630, 242] on p "**********" at bounding box center [593, 244] width 402 height 8
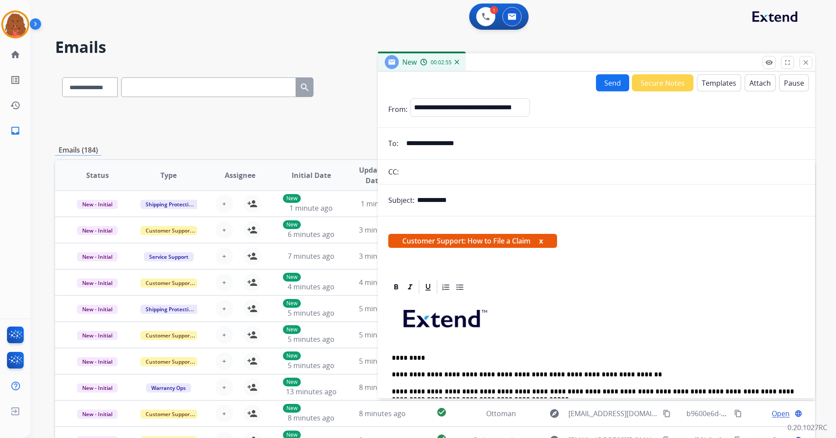
click at [605, 73] on div "**********" at bounding box center [596, 233] width 437 height 323
click at [606, 78] on button "Send" at bounding box center [612, 82] width 33 height 17
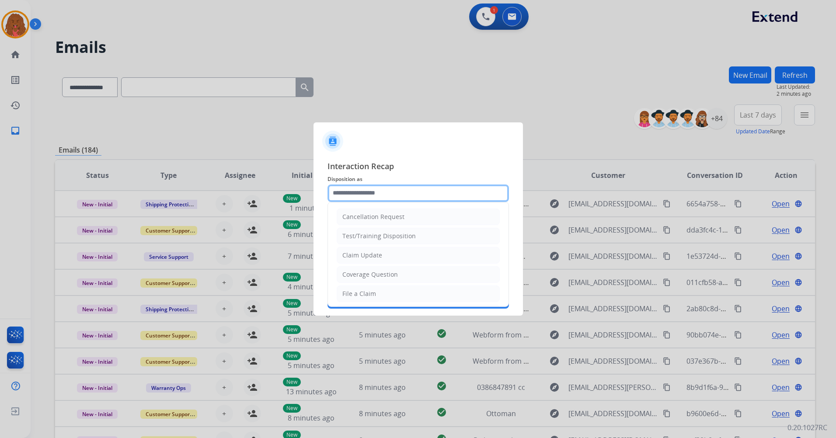
click at [426, 202] on div "Cancellation Request Test/Training Disposition Claim Update Coverage Question F…" at bounding box center [417, 192] width 181 height 17
click at [382, 187] on input "text" at bounding box center [417, 192] width 181 height 17
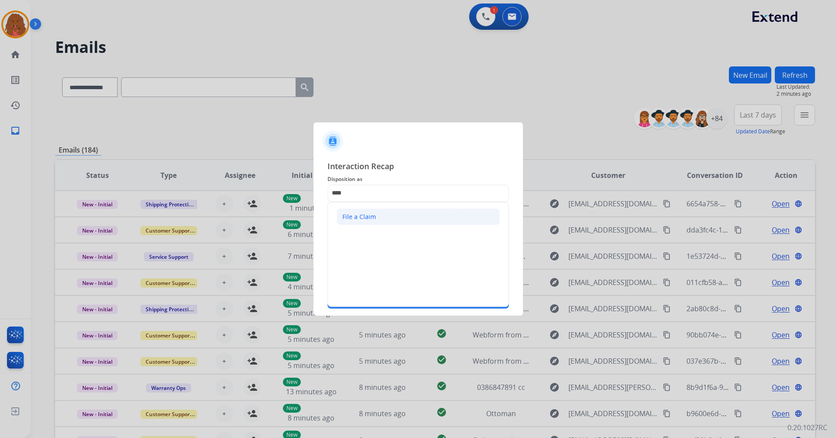
click at [369, 218] on div "File a Claim" at bounding box center [359, 216] width 34 height 9
type input "**********"
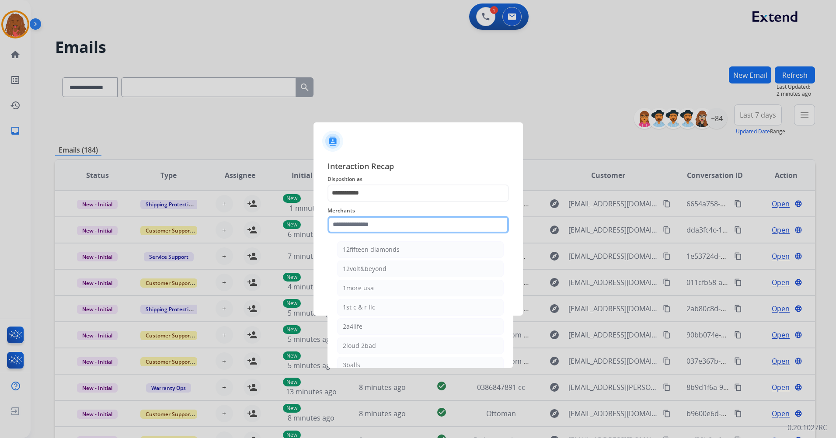
click at [380, 232] on input "text" at bounding box center [417, 224] width 181 height 17
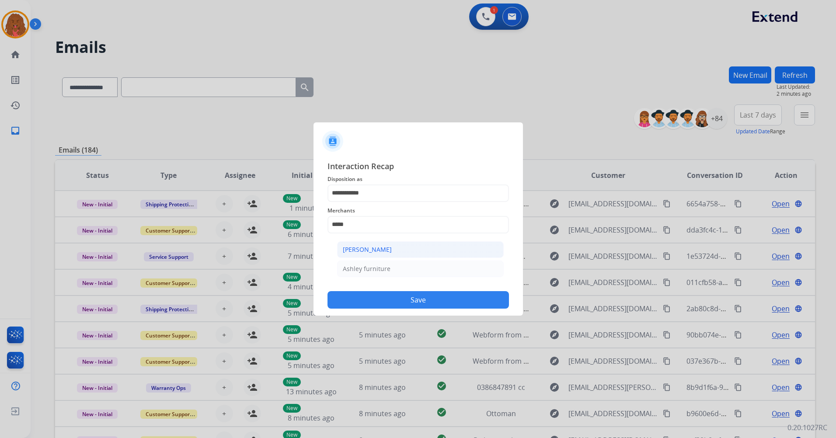
click at [380, 254] on div "[PERSON_NAME]" at bounding box center [367, 249] width 49 height 9
type input "**********"
click at [379, 259] on input "text" at bounding box center [417, 259] width 181 height 17
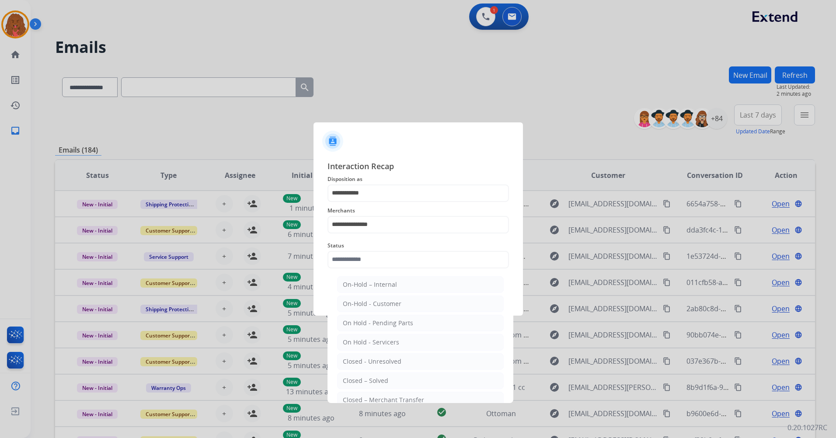
drag, startPoint x: 370, startPoint y: 385, endPoint x: 382, endPoint y: 363, distance: 24.8
click at [370, 384] on div "Closed – Solved" at bounding box center [365, 380] width 45 height 9
type input "**********"
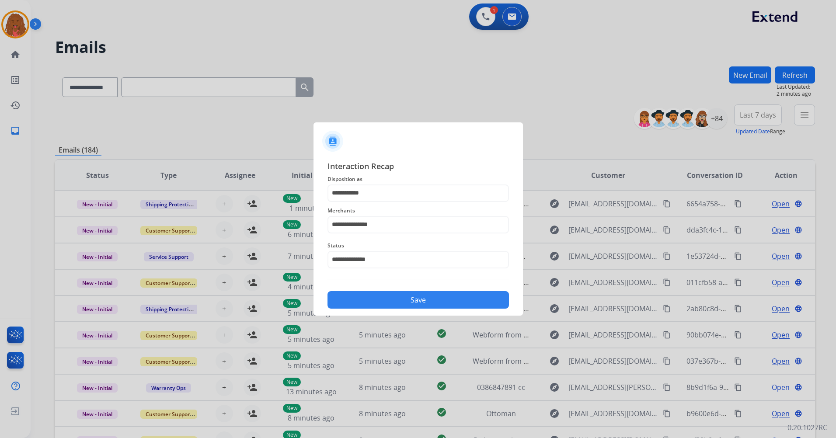
click at [395, 310] on div "**********" at bounding box center [417, 234] width 209 height 163
click at [393, 295] on button "Save" at bounding box center [417, 299] width 181 height 17
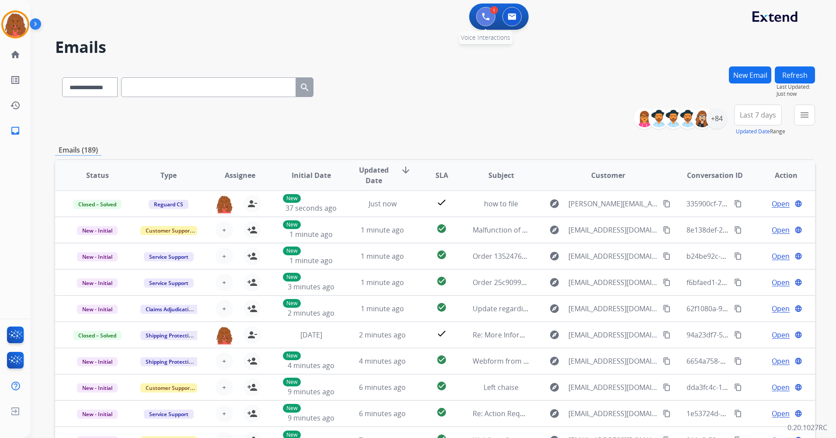
click at [484, 18] on img at bounding box center [486, 17] width 8 height 8
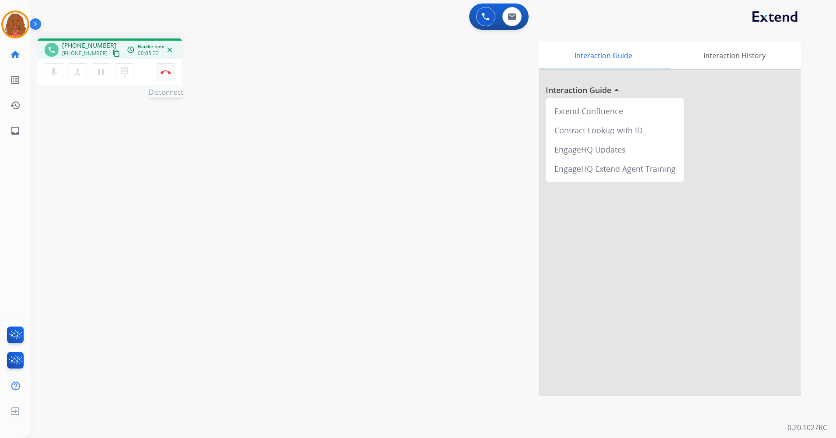
click at [163, 72] on img at bounding box center [165, 72] width 10 height 4
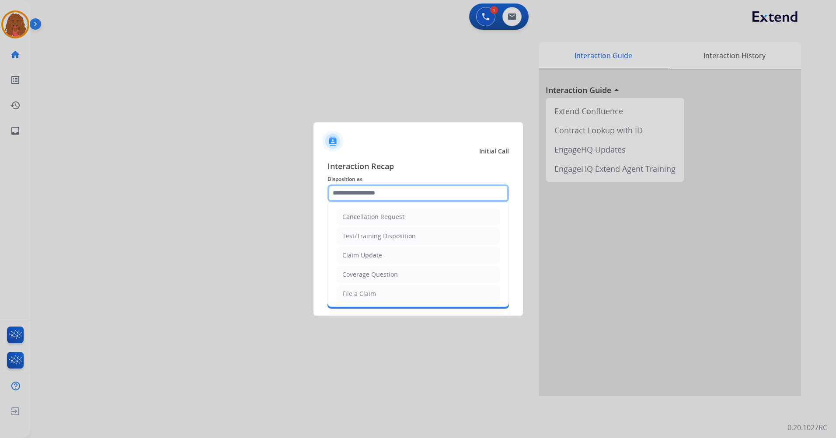
click at [363, 196] on input "text" at bounding box center [417, 192] width 181 height 17
drag, startPoint x: 371, startPoint y: 295, endPoint x: 375, endPoint y: 266, distance: 28.7
click at [371, 294] on div "File a Claim" at bounding box center [359, 293] width 34 height 9
type input "**********"
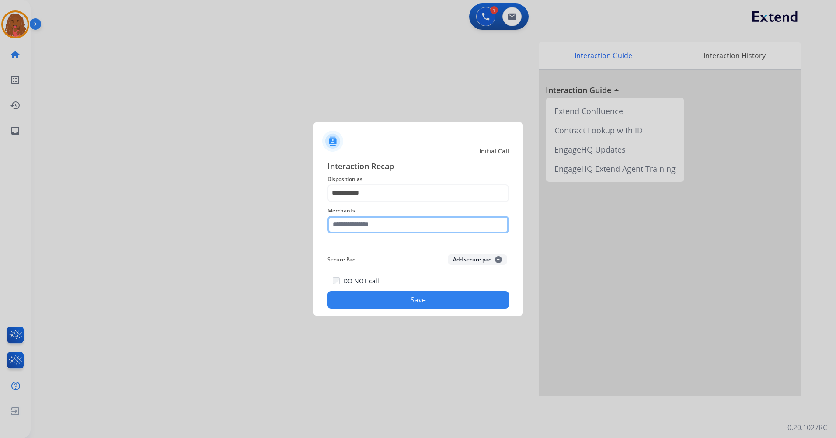
click at [375, 226] on input "text" at bounding box center [417, 224] width 181 height 17
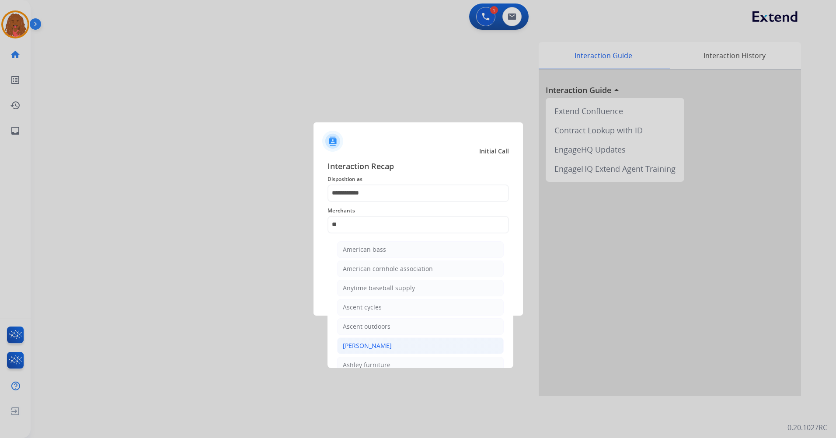
click at [394, 349] on li "[PERSON_NAME]" at bounding box center [420, 345] width 167 height 17
type input "**********"
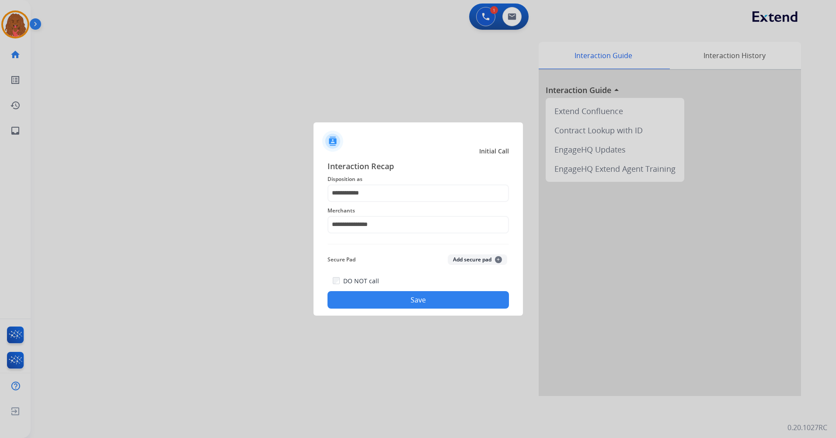
click at [417, 293] on button "Save" at bounding box center [417, 299] width 181 height 17
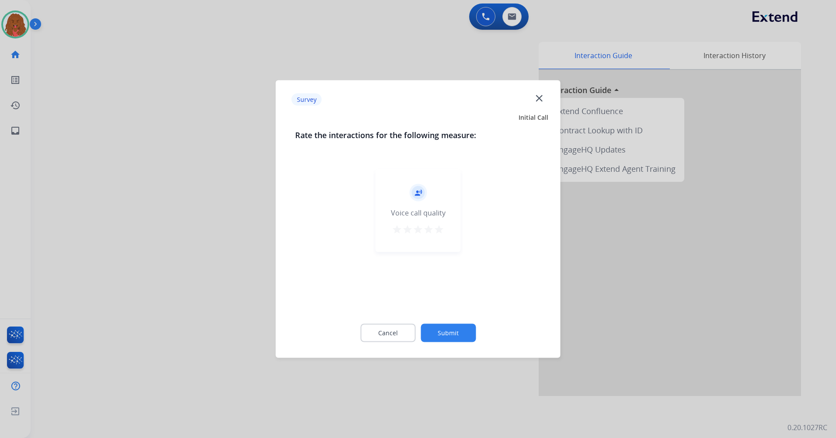
click at [453, 330] on button "Submit" at bounding box center [448, 333] width 55 height 18
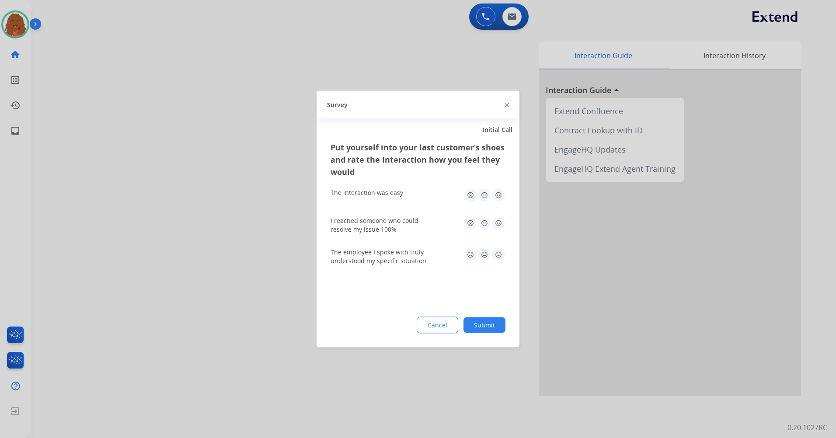
click at [492, 323] on button "Submit" at bounding box center [484, 325] width 42 height 16
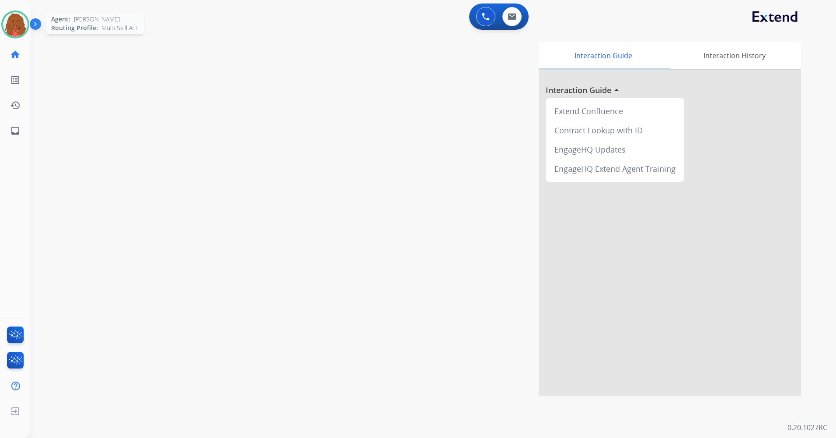
click at [20, 28] on img at bounding box center [15, 24] width 24 height 24
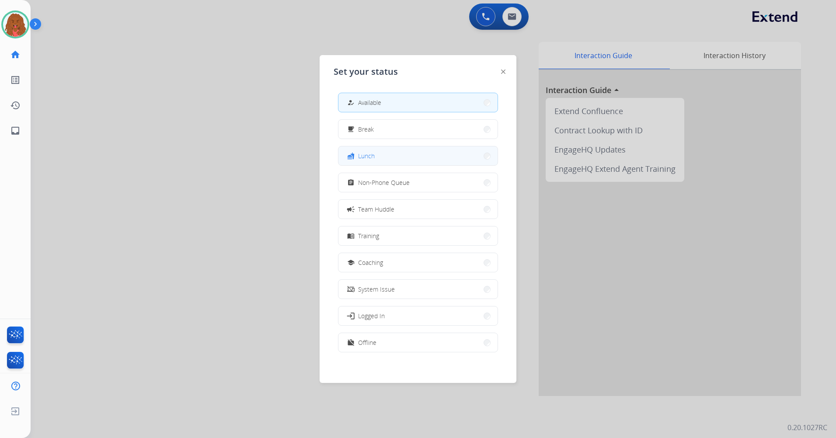
click at [377, 160] on button "fastfood Lunch" at bounding box center [417, 155] width 159 height 19
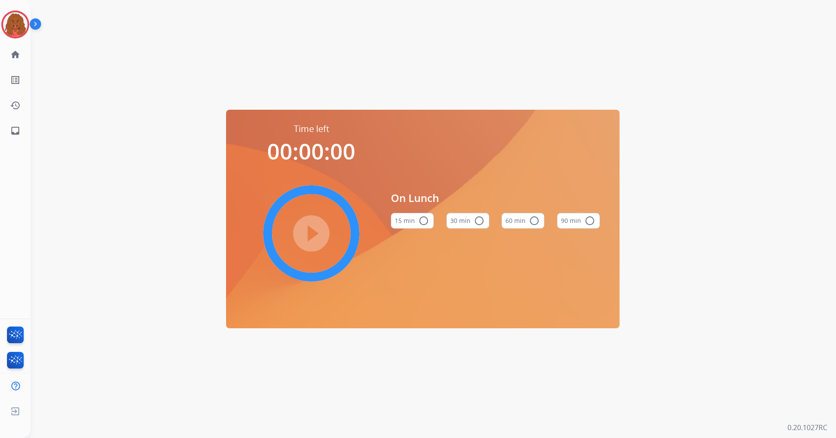
click at [491, 225] on div "15 min radio_button_unchecked 30 min radio_button_unchecked 60 min radio_button…" at bounding box center [495, 221] width 209 height 30
click at [483, 226] on mat-icon "radio_button_unchecked" at bounding box center [479, 221] width 10 height 10
click at [312, 229] on mat-icon "play_circle_filled" at bounding box center [311, 233] width 10 height 10
